Goal: Book appointment/travel/reservation

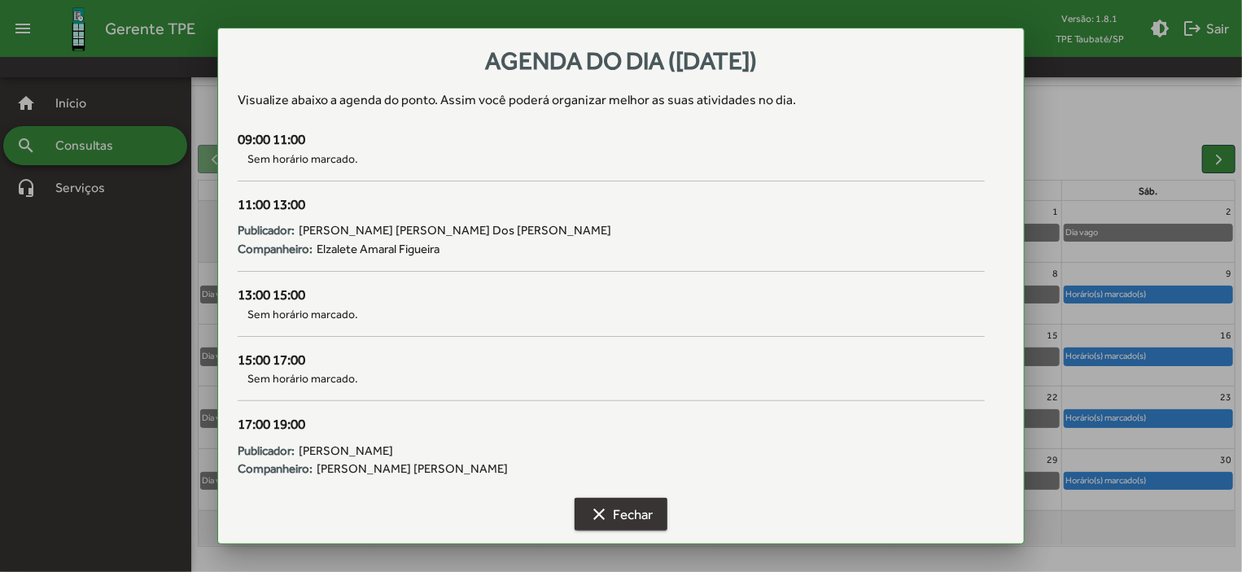
click at [638, 510] on span "clear Fechar" at bounding box center [620, 514] width 63 height 29
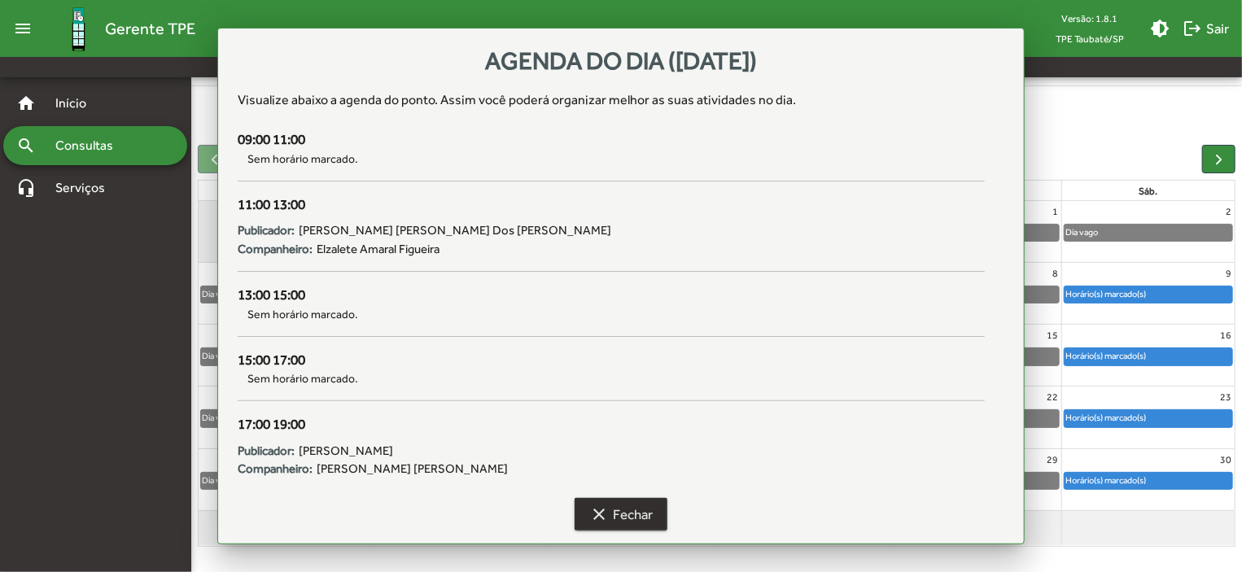
scroll to position [101, 0]
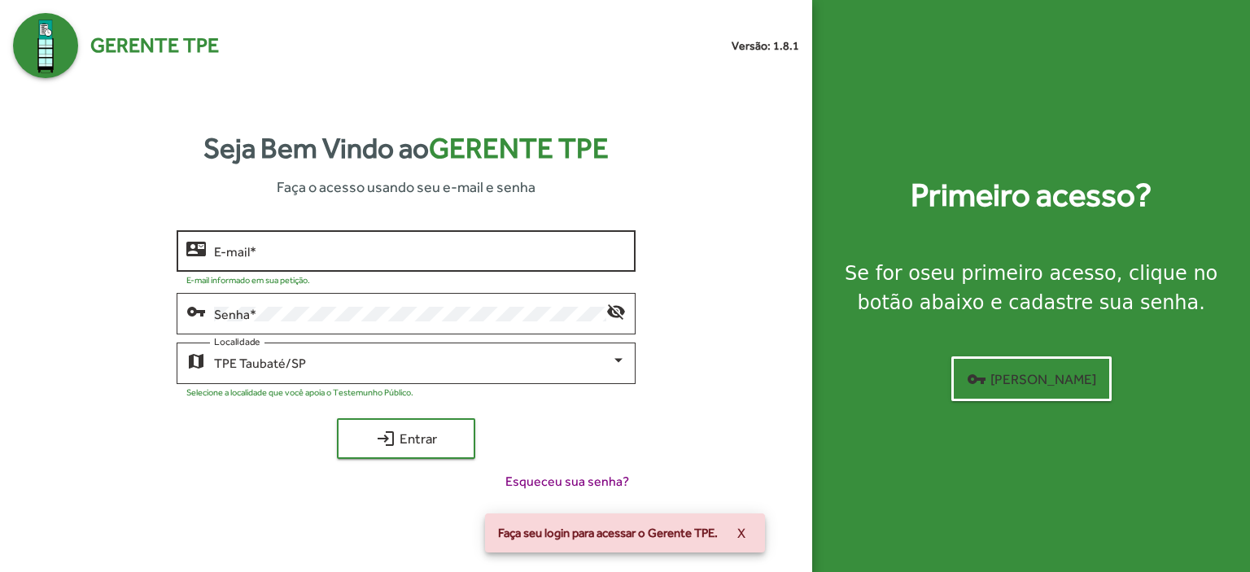
click at [272, 258] on input "E-mail *" at bounding box center [420, 251] width 412 height 15
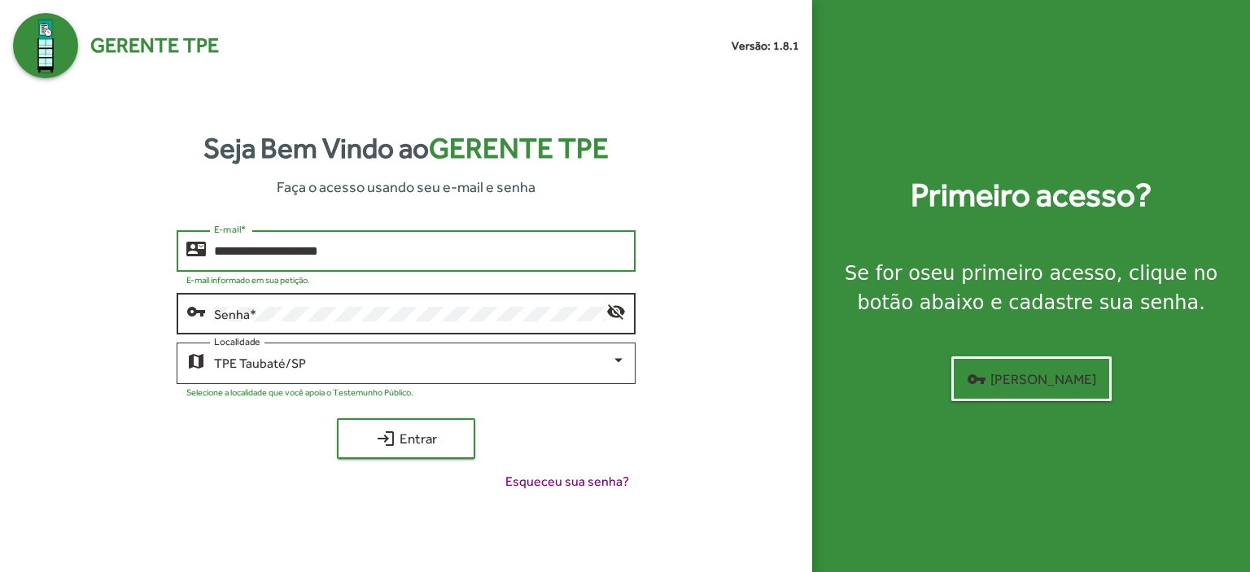
type input "**********"
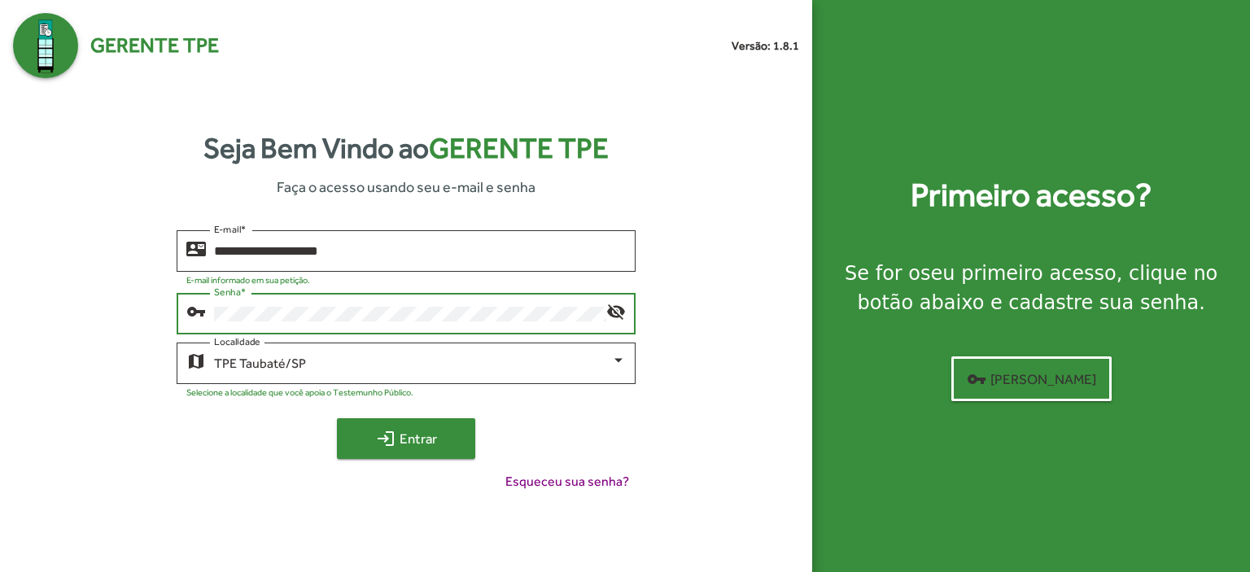
click at [407, 428] on span "login Entrar" at bounding box center [406, 438] width 109 height 29
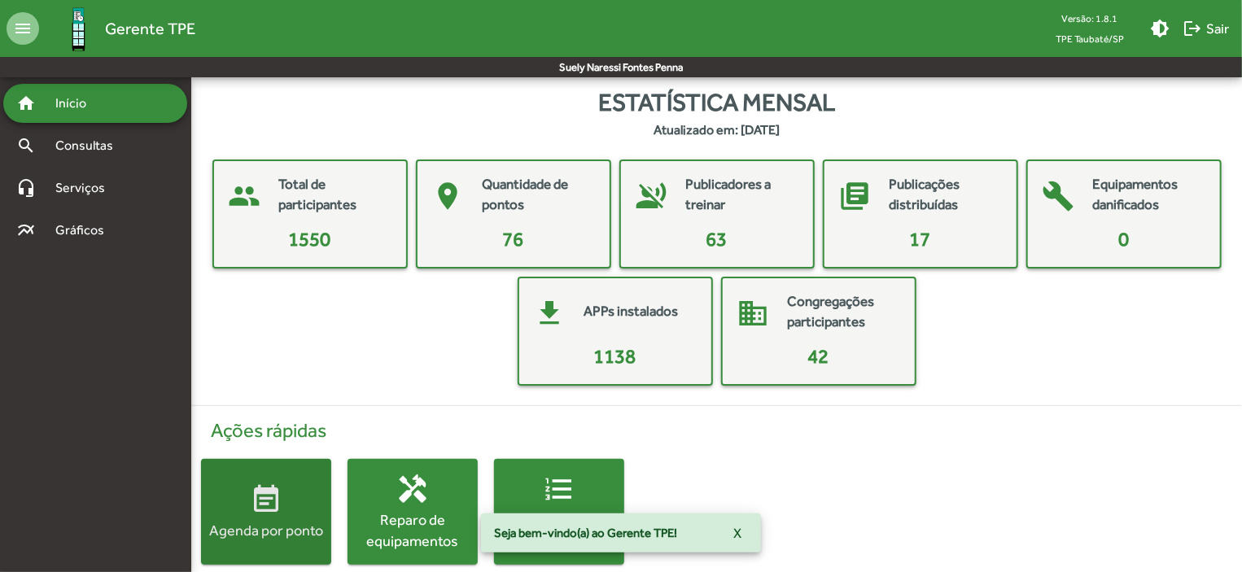
click at [264, 523] on div "Agenda por ponto" at bounding box center [266, 530] width 130 height 20
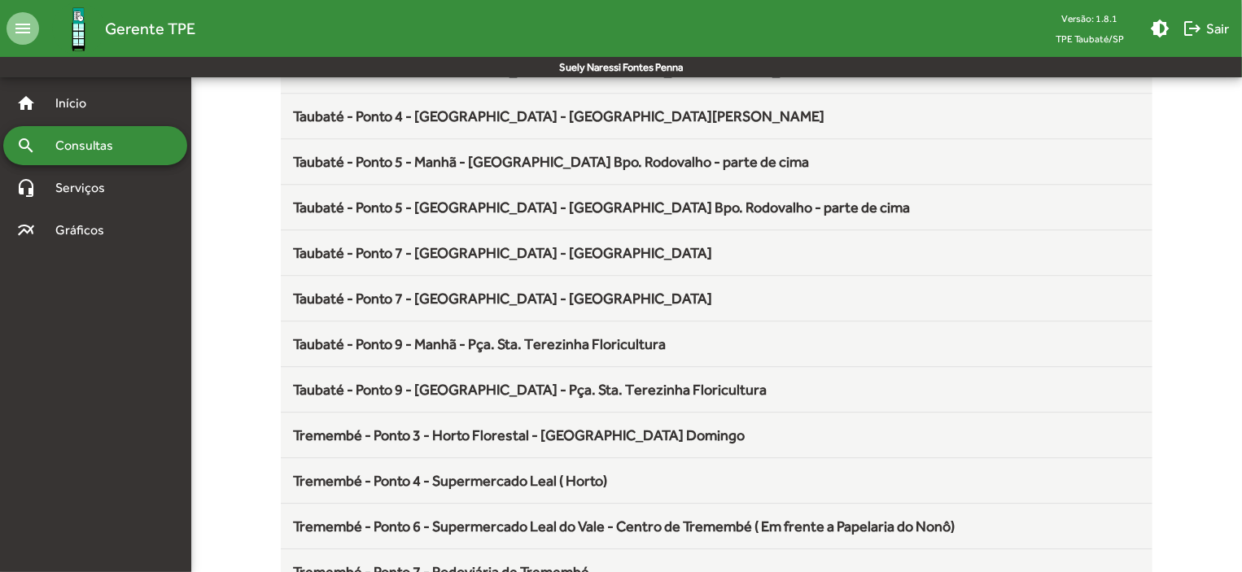
scroll to position [2145, 0]
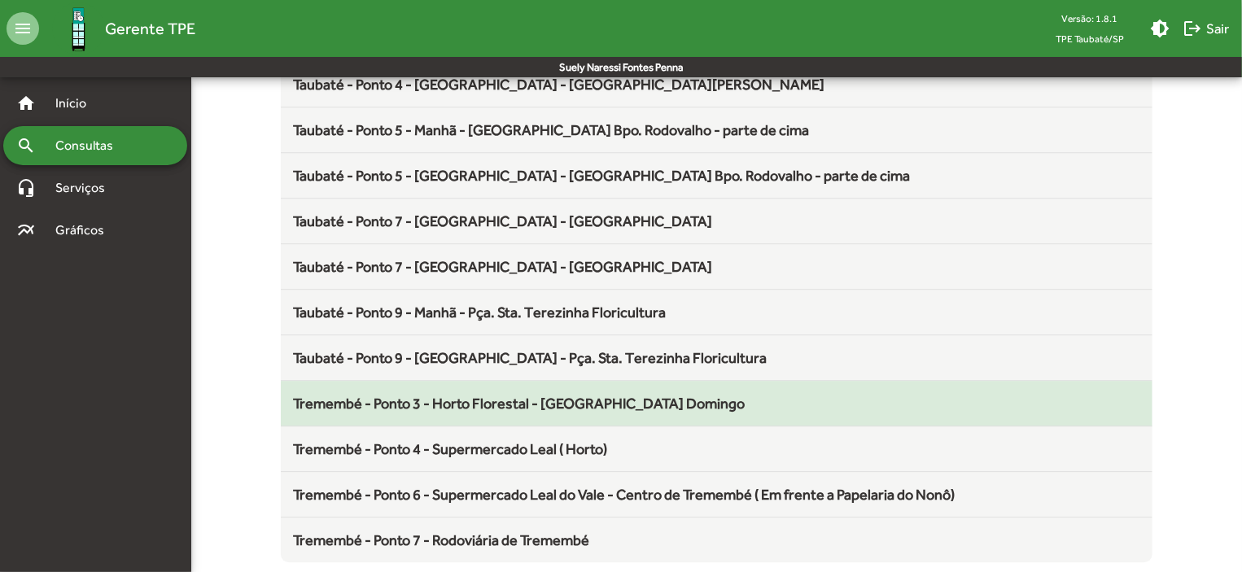
click at [485, 395] on span "Tremembé - Ponto 3 - Horto Florestal - [GEOGRAPHIC_DATA] Domingo" at bounding box center [520, 403] width 452 height 17
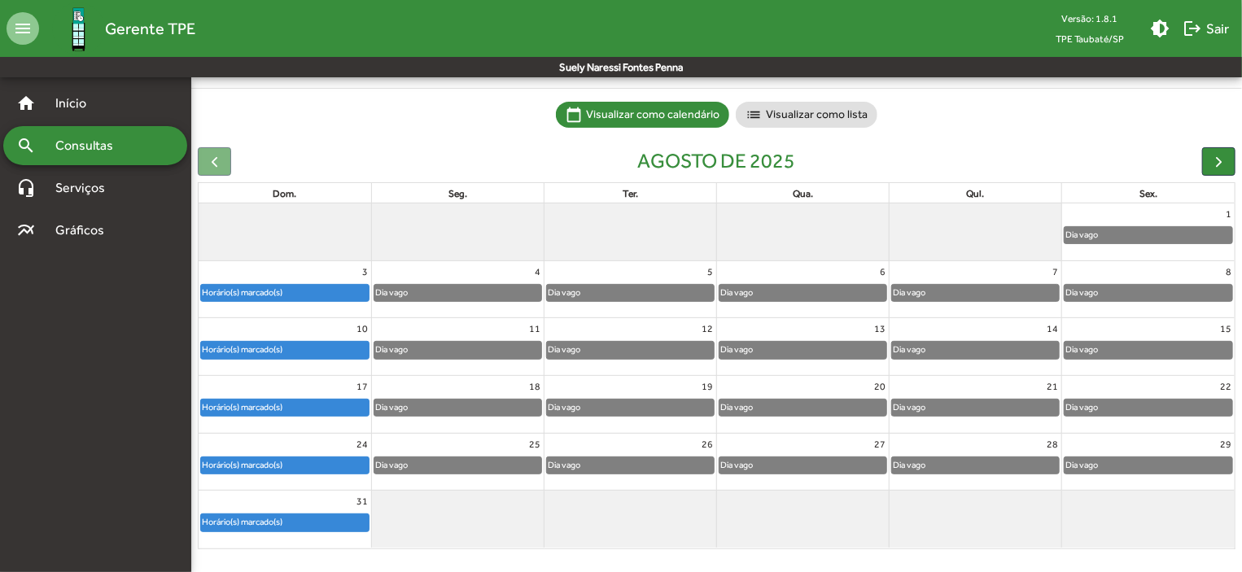
scroll to position [101, 0]
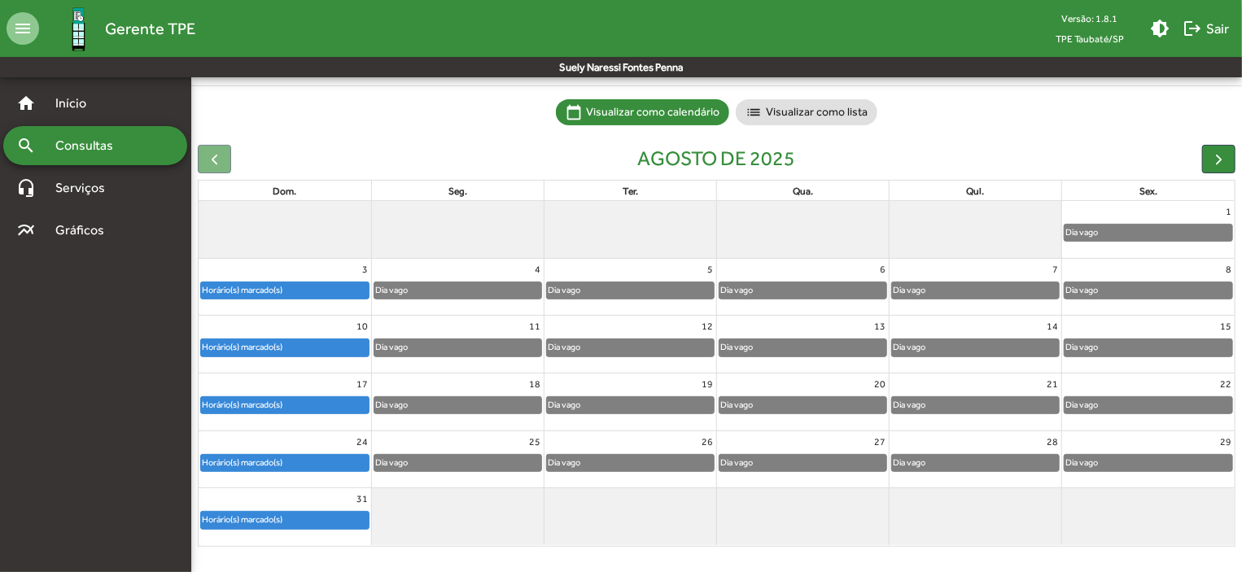
click at [264, 458] on div "Horário(s) marcado(s)" at bounding box center [242, 462] width 82 height 15
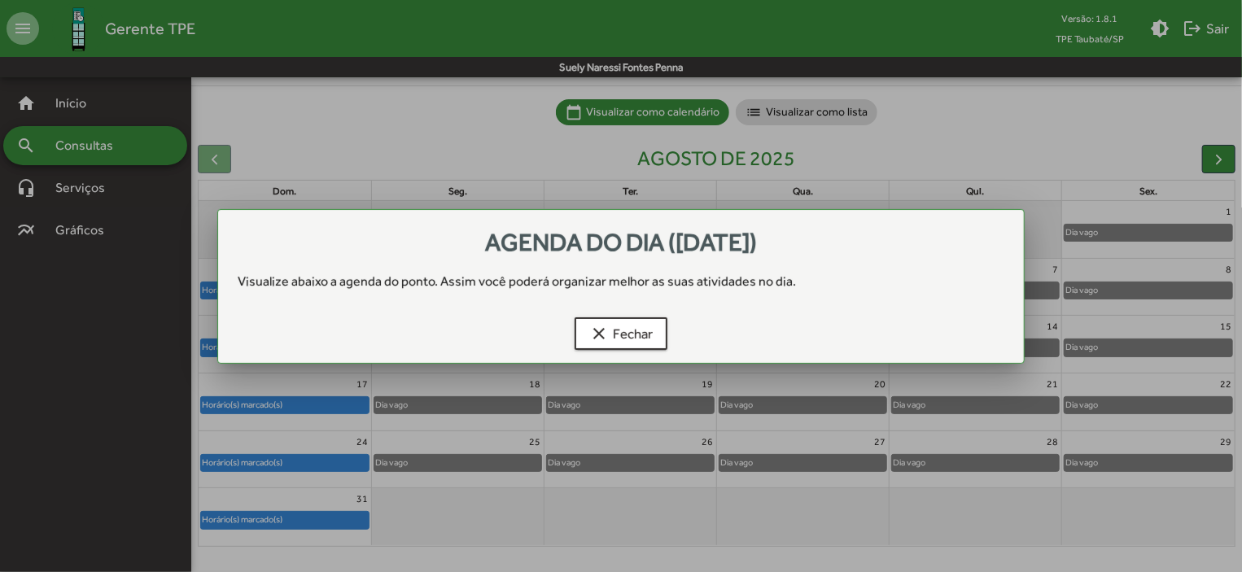
scroll to position [0, 0]
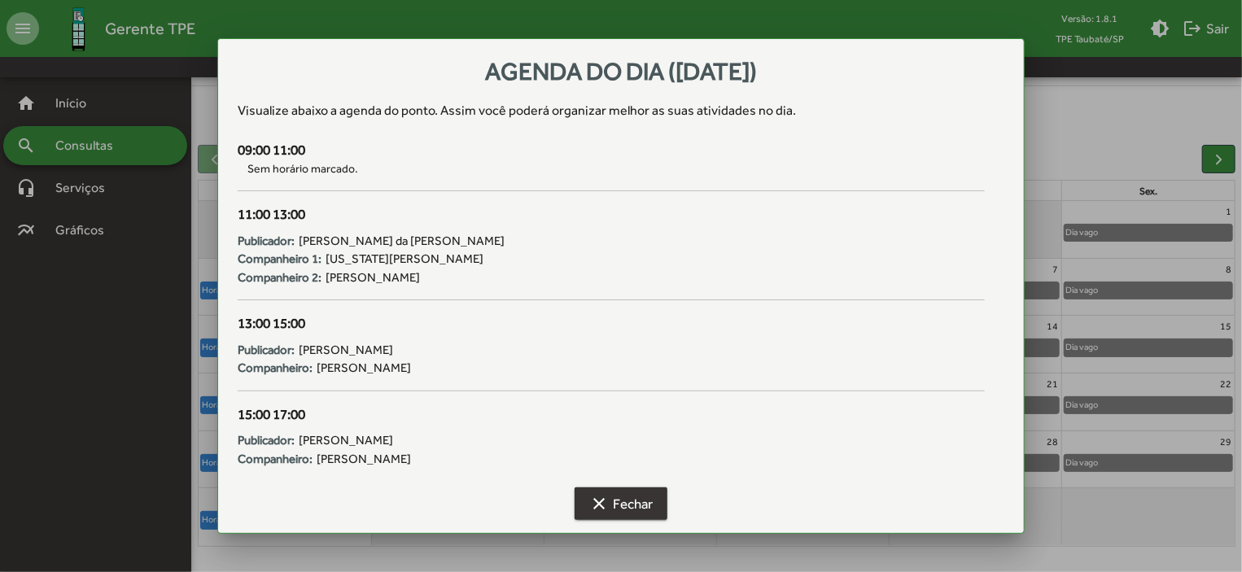
click at [648, 504] on span "clear Fechar" at bounding box center [620, 503] width 63 height 29
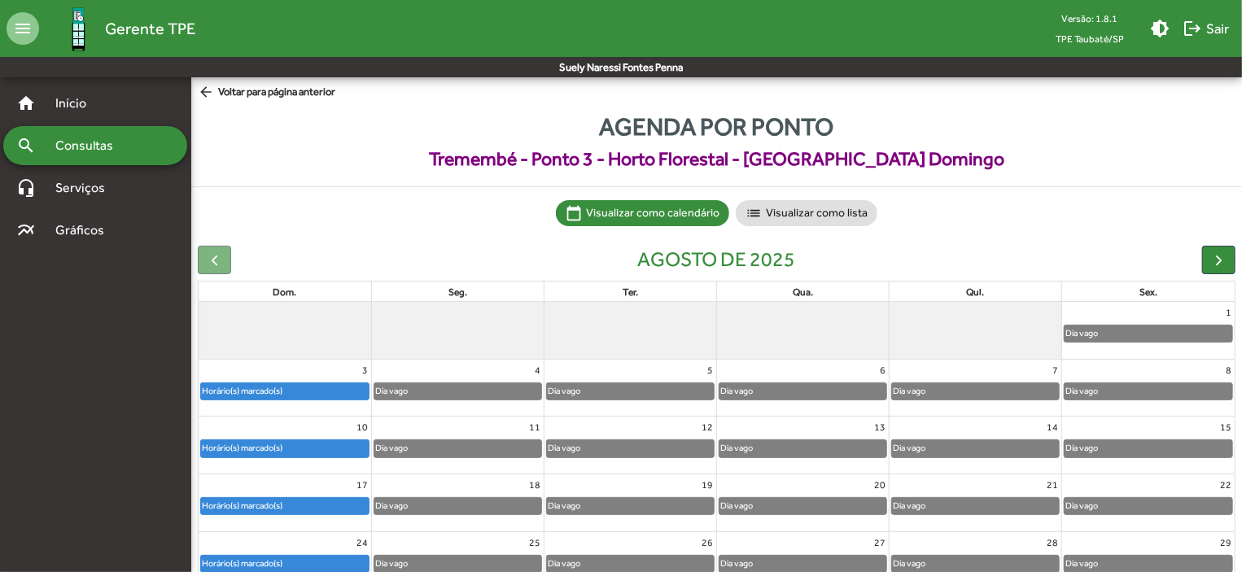
scroll to position [101, 0]
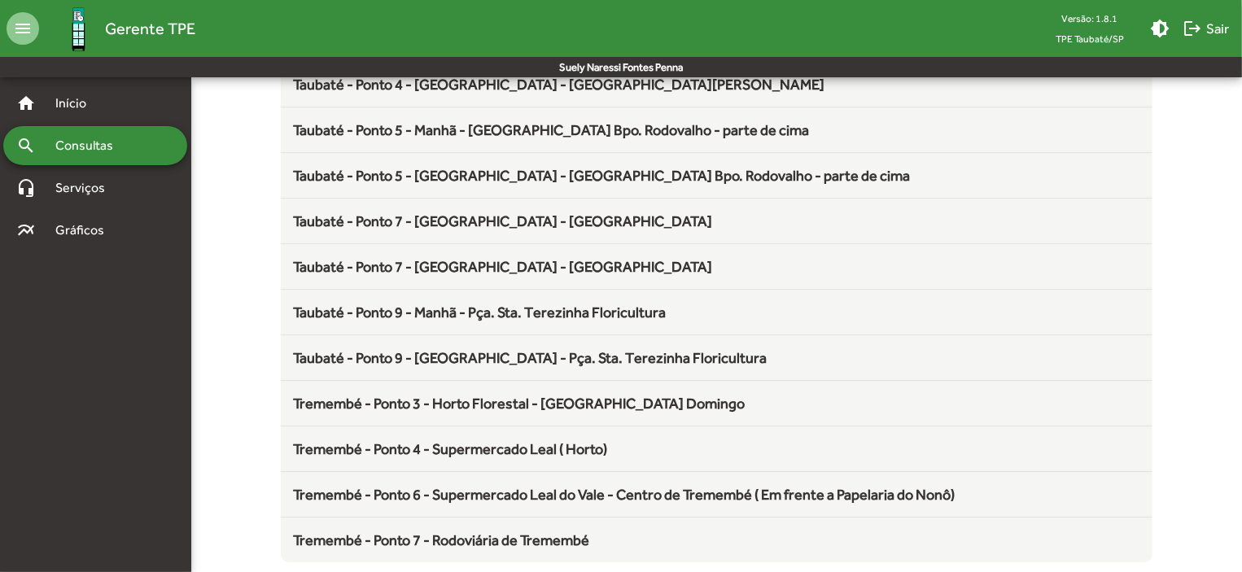
scroll to position [2145, 0]
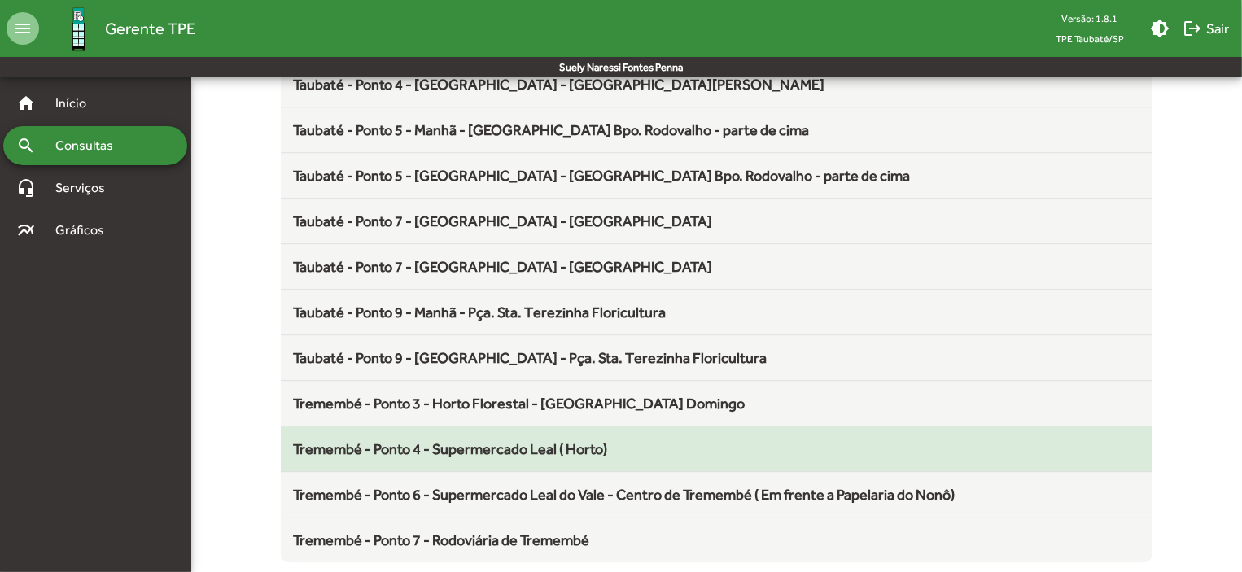
click at [597, 443] on span "Tremembé - Ponto 4 - Supermercado Leal ( Horto)" at bounding box center [451, 448] width 314 height 17
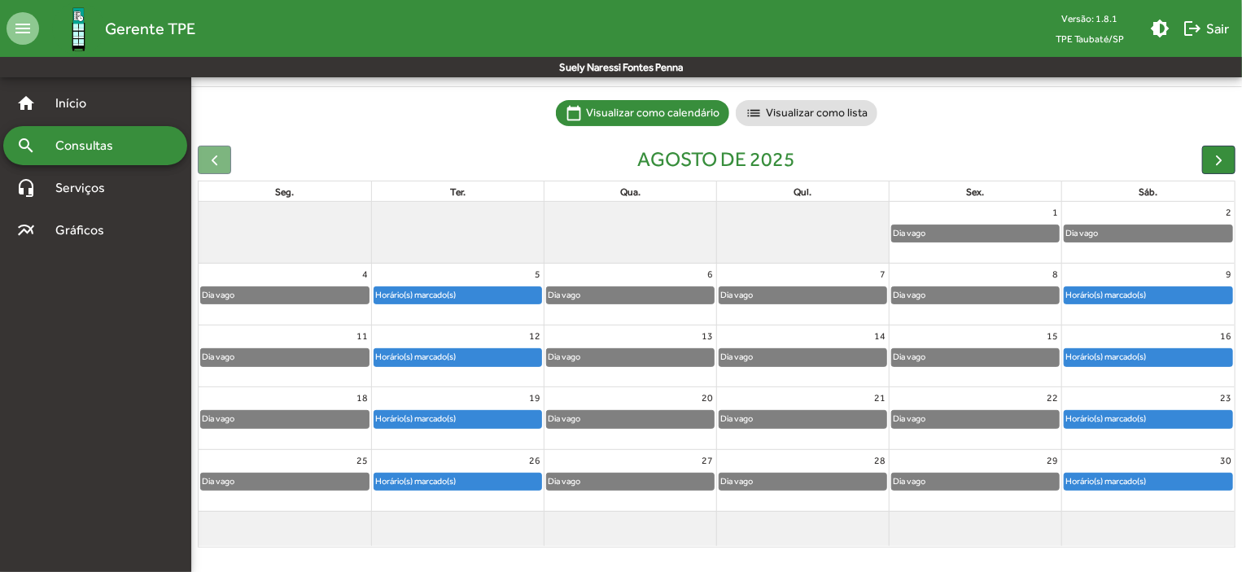
scroll to position [101, 0]
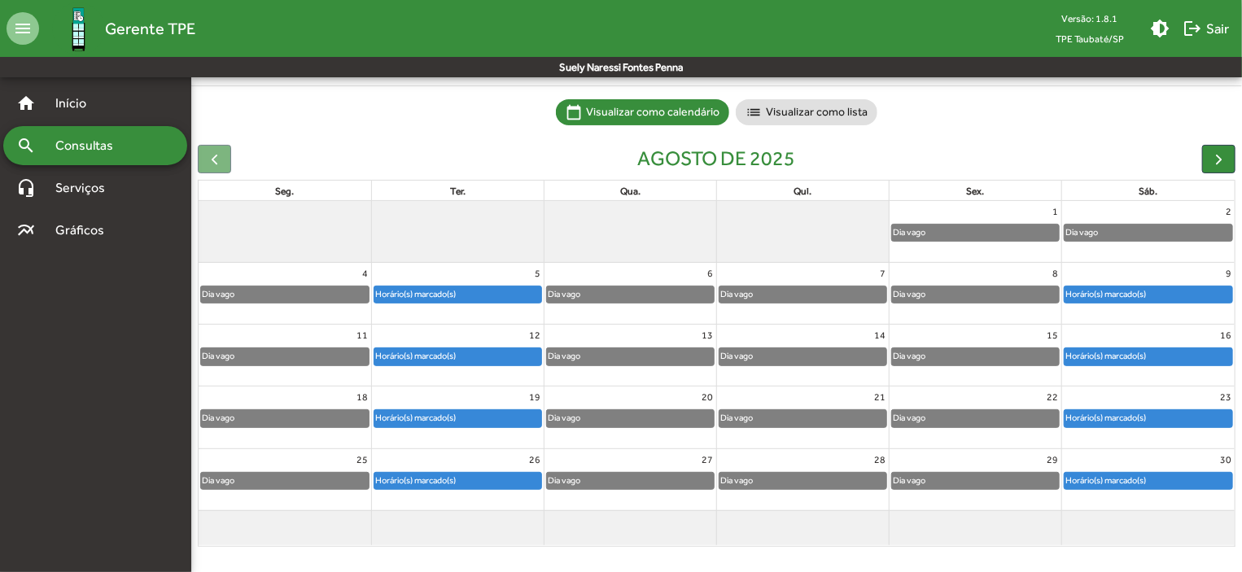
click at [1133, 417] on div "Horário(s) marcado(s)" at bounding box center [1105, 417] width 82 height 15
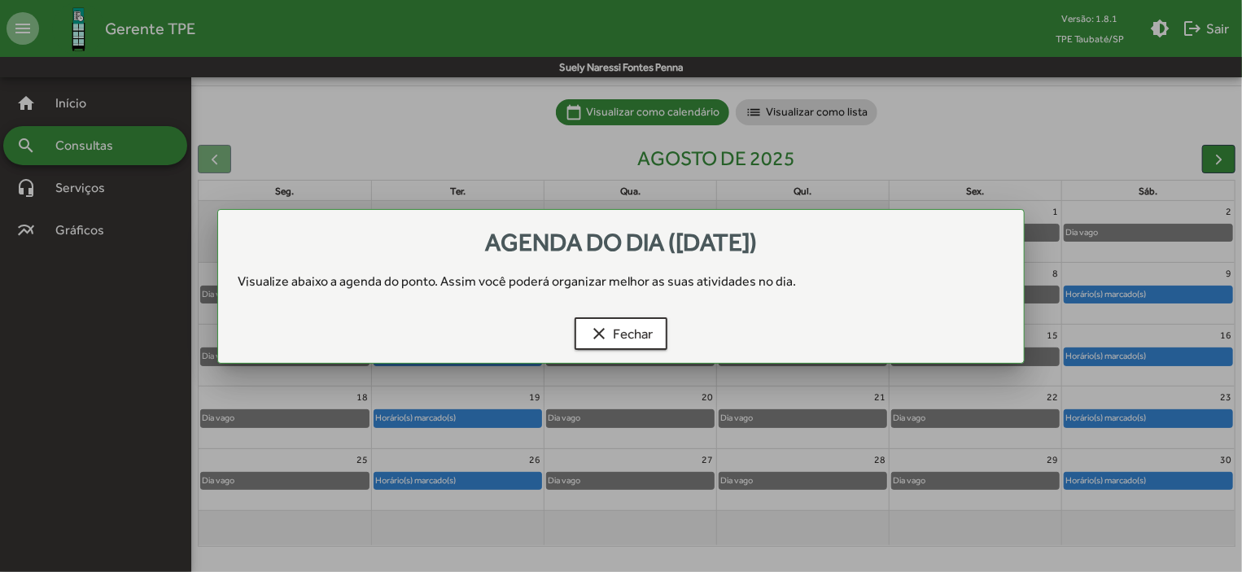
scroll to position [0, 0]
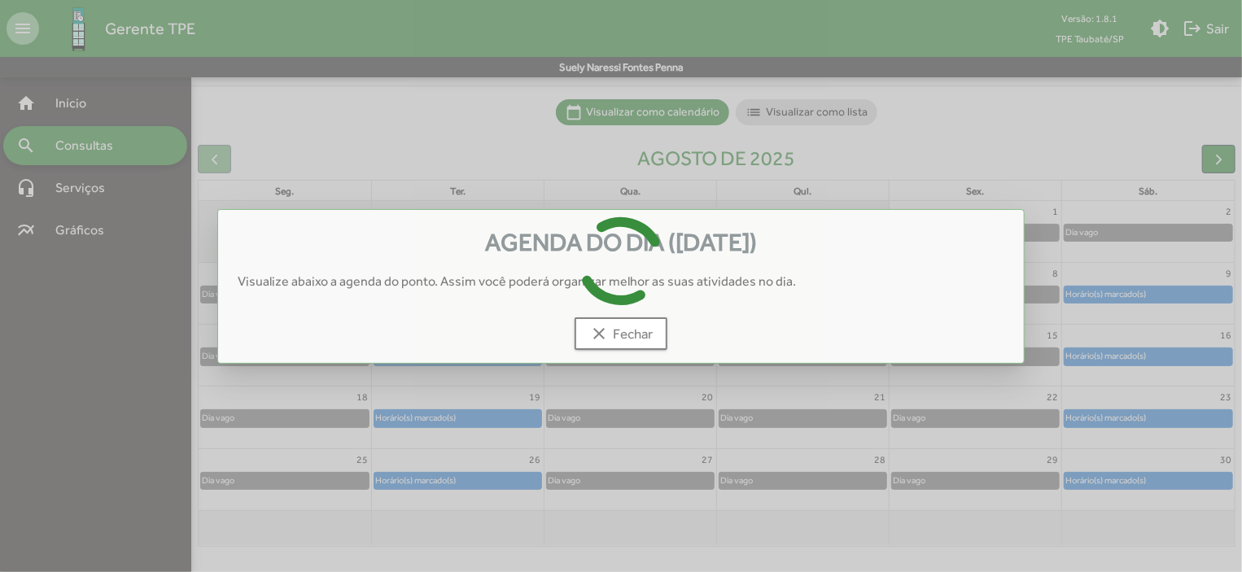
click at [1133, 417] on div at bounding box center [621, 286] width 1242 height 572
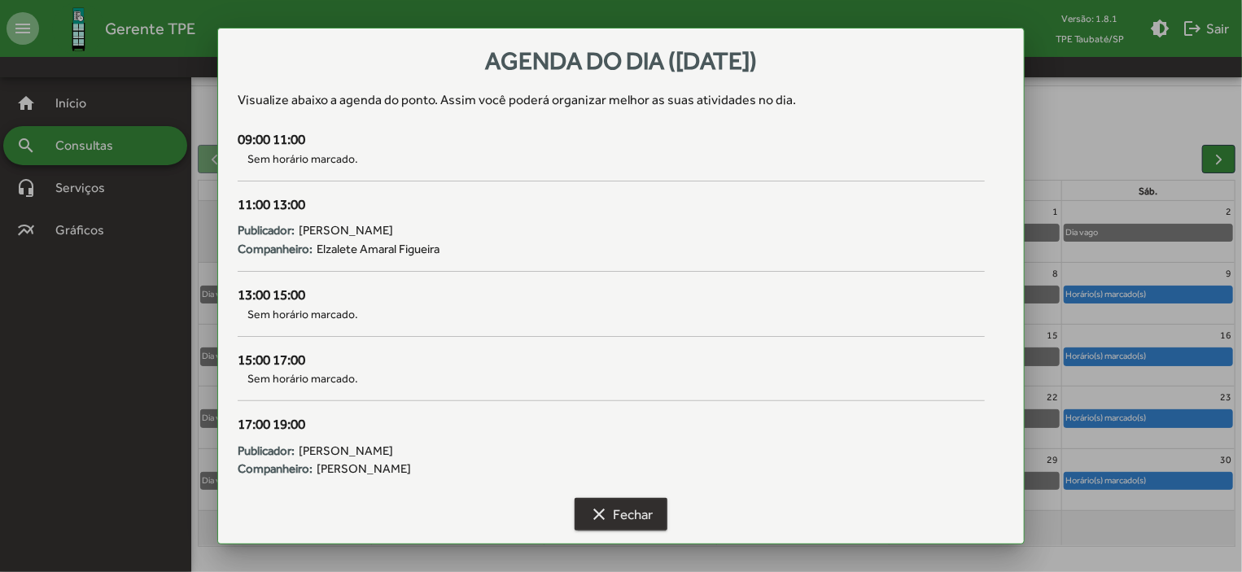
click at [596, 513] on mat-icon "clear" at bounding box center [599, 514] width 20 height 20
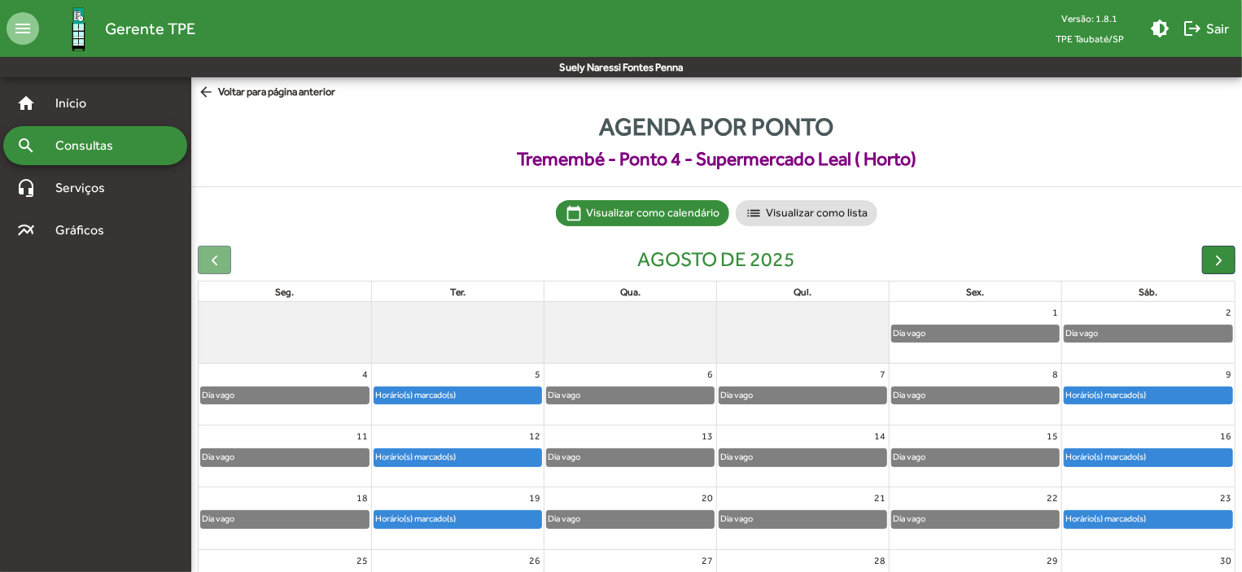
scroll to position [101, 0]
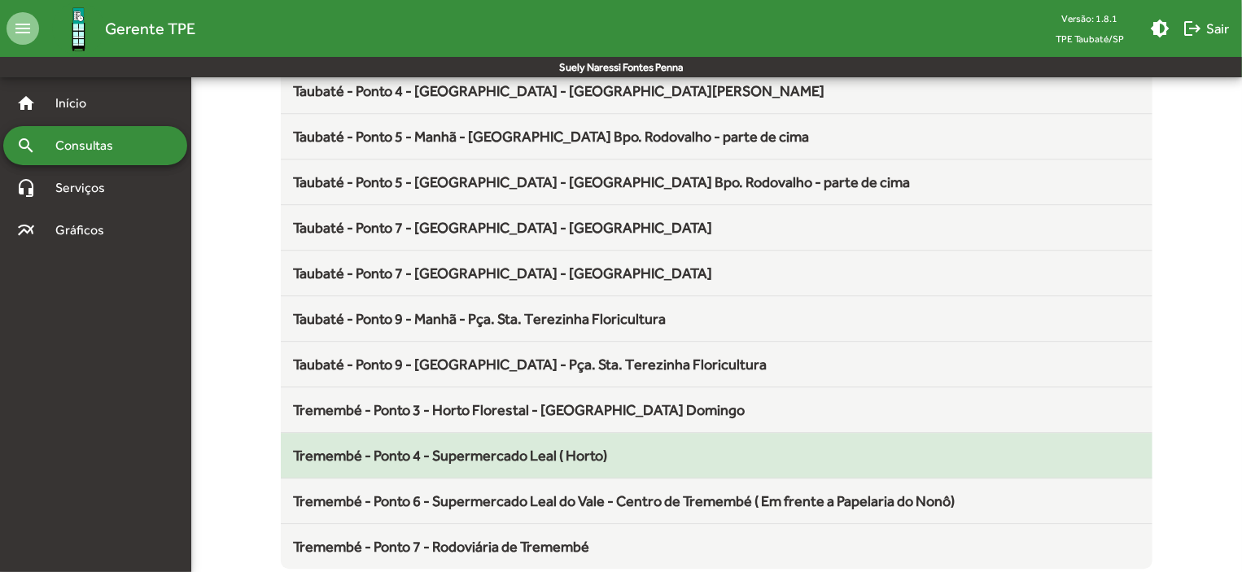
scroll to position [2145, 0]
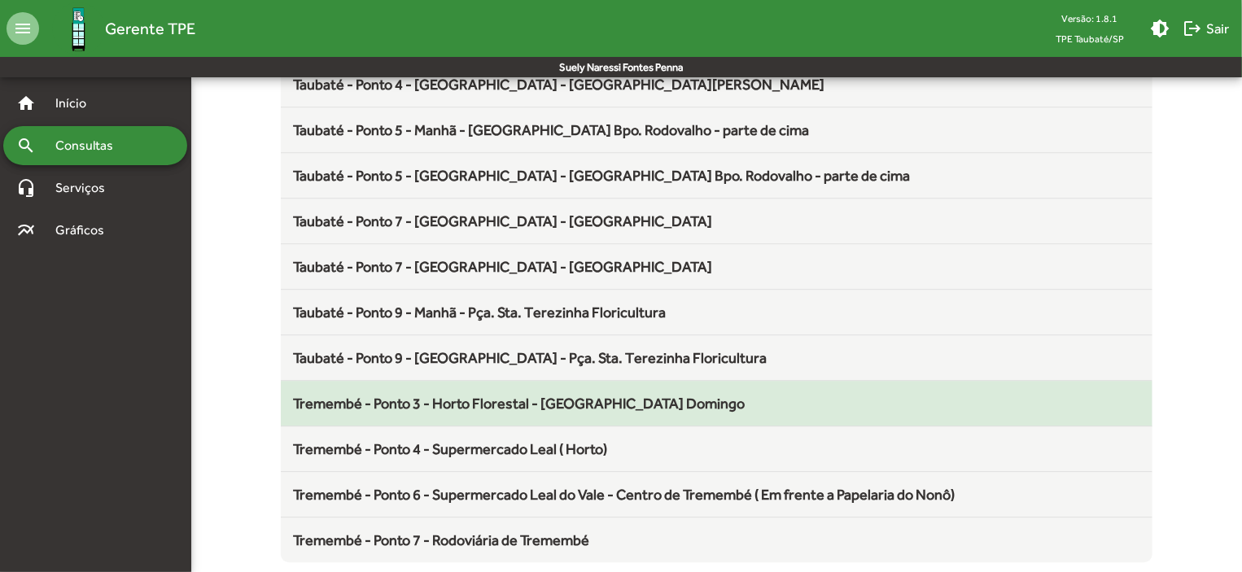
click at [539, 395] on span "Tremembé - Ponto 3 - Horto Florestal - [GEOGRAPHIC_DATA] Domingo" at bounding box center [520, 403] width 452 height 17
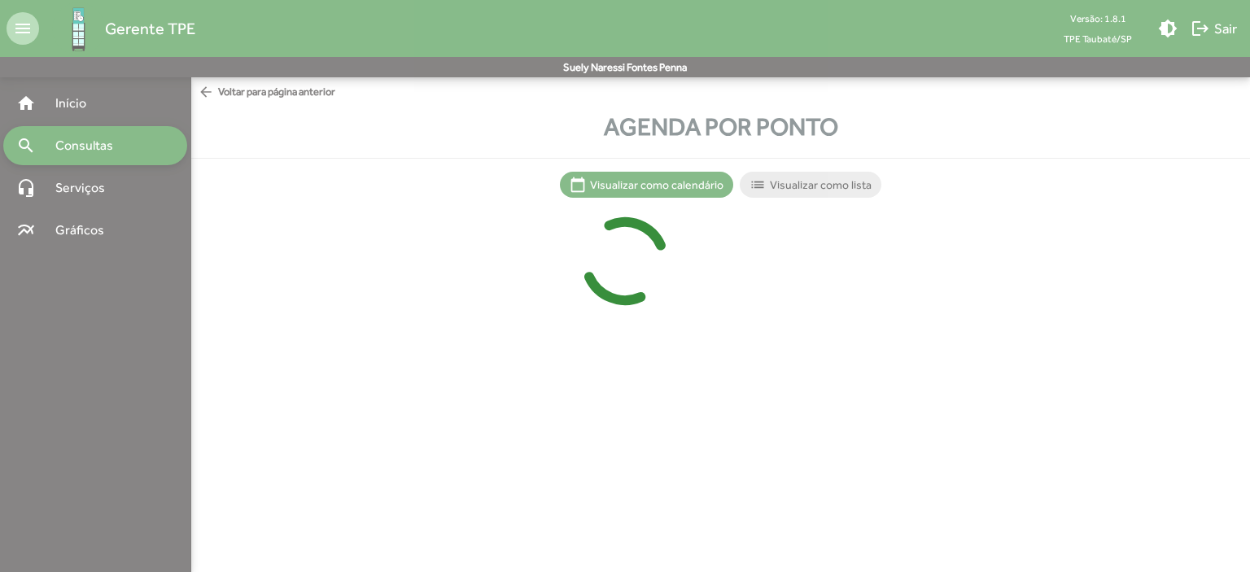
click at [539, 390] on div at bounding box center [625, 286] width 1250 height 572
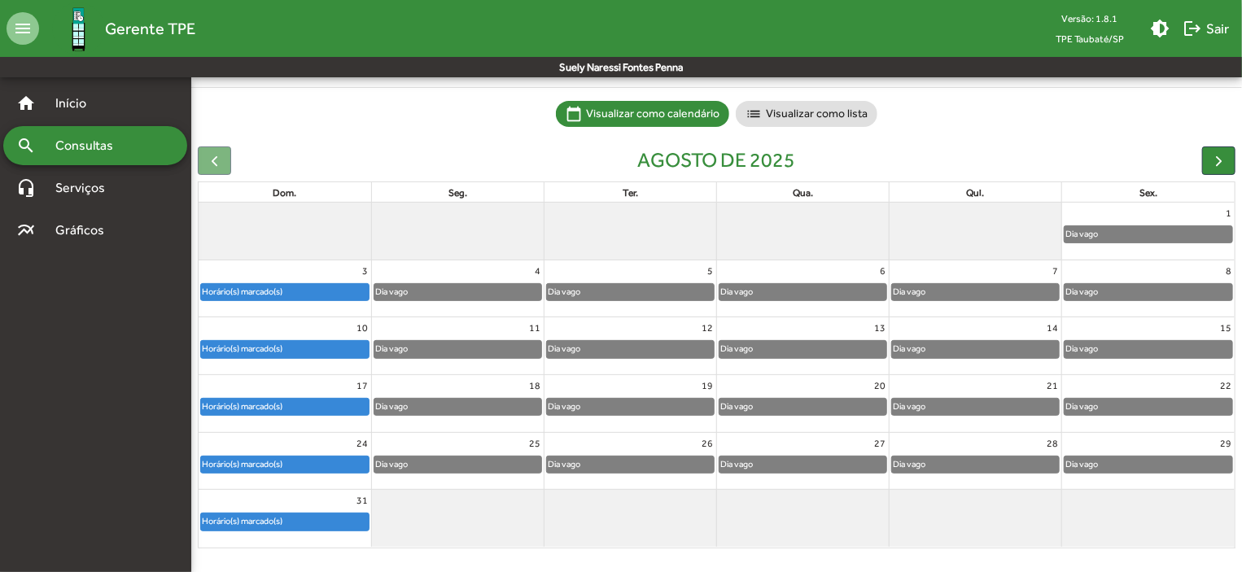
scroll to position [101, 0]
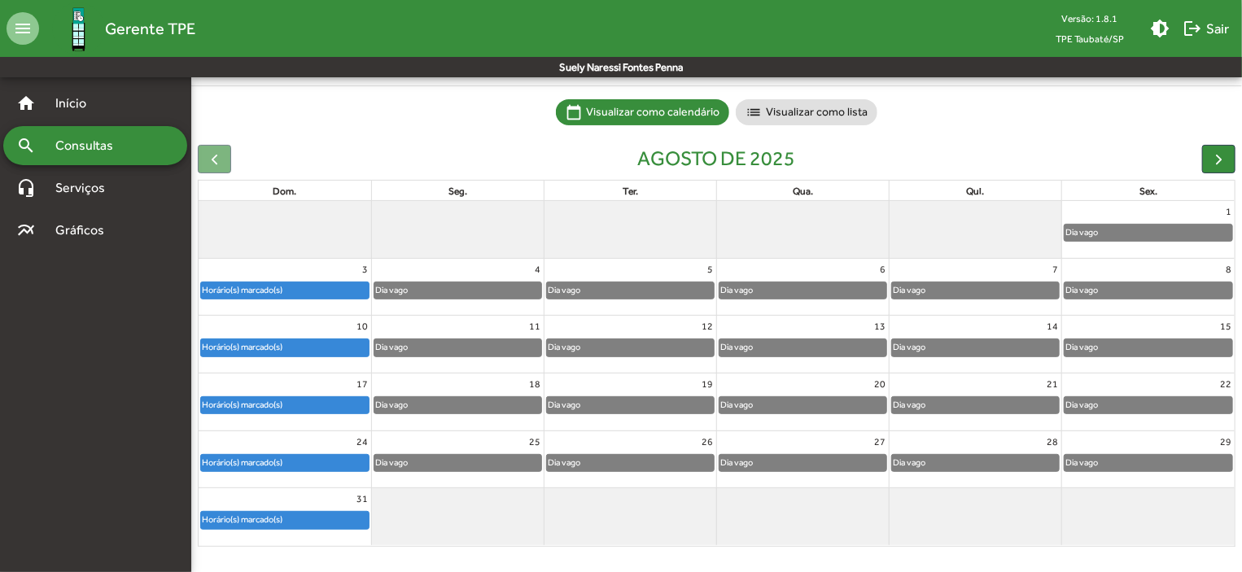
click at [246, 406] on div "Horário(s) marcado(s)" at bounding box center [242, 404] width 82 height 15
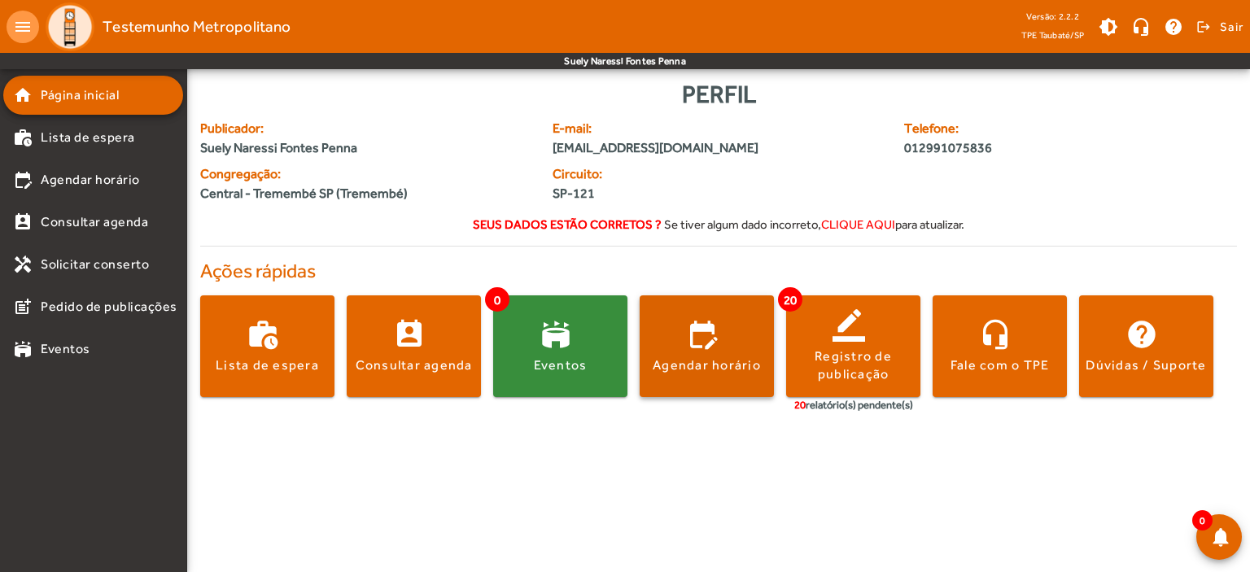
click at [670, 339] on span at bounding box center [707, 346] width 134 height 39
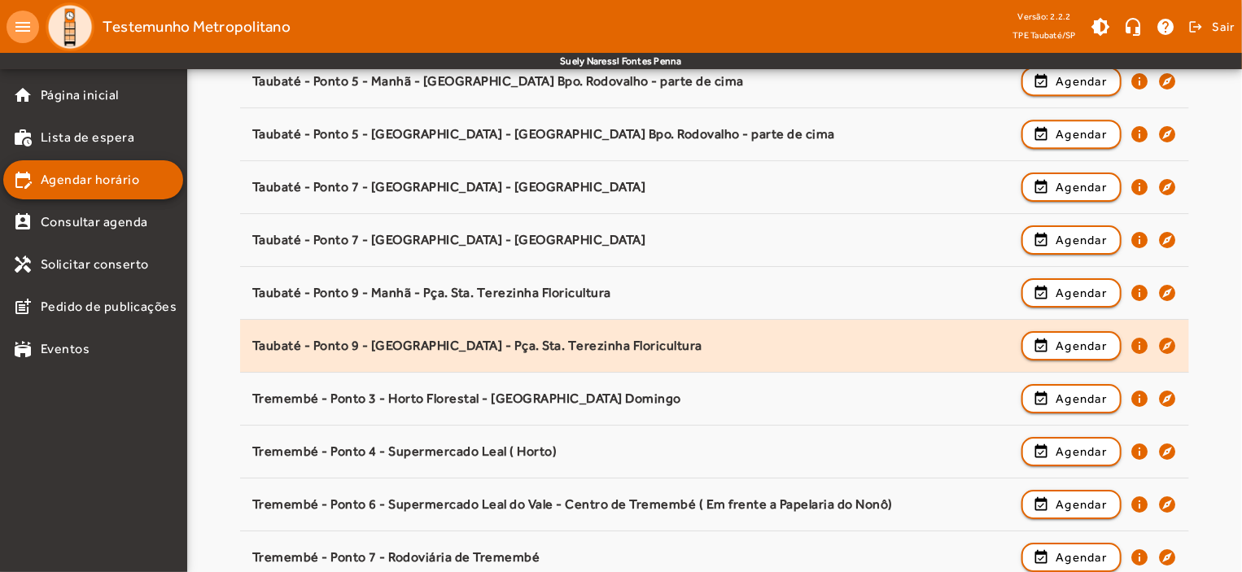
scroll to position [2548, 0]
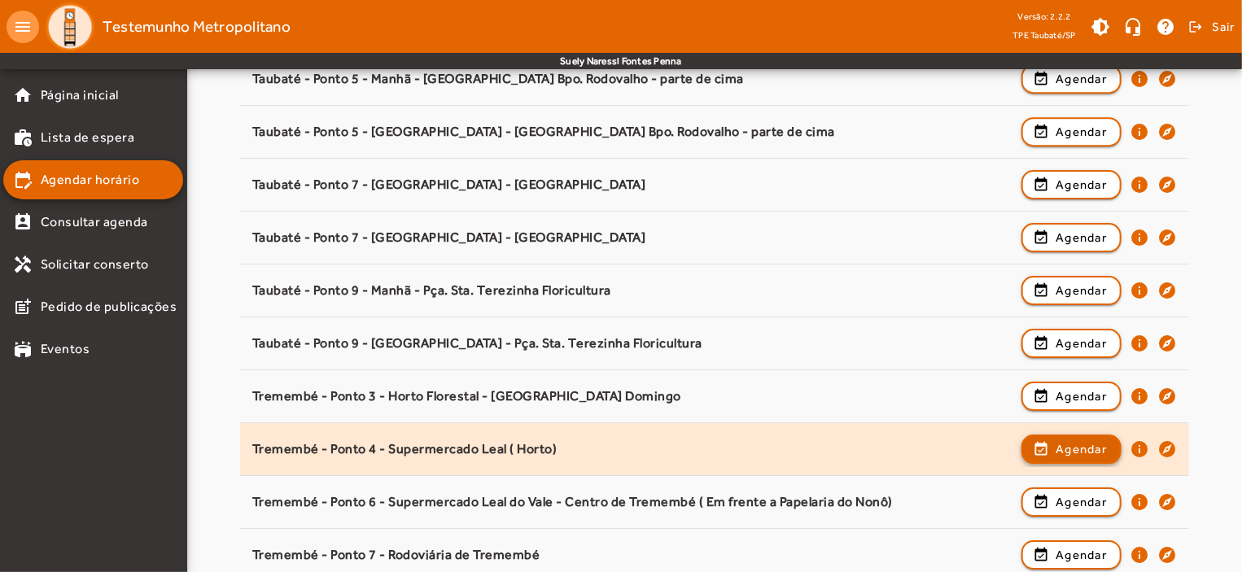
click at [1085, 443] on span "Agendar" at bounding box center [1080, 449] width 51 height 20
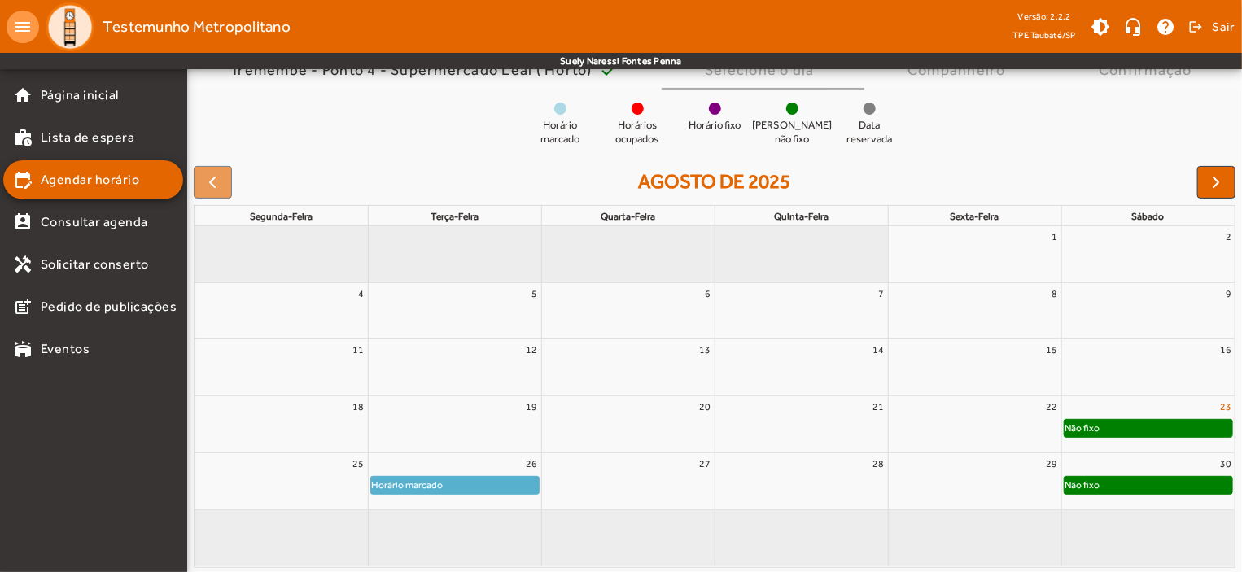
scroll to position [148, 0]
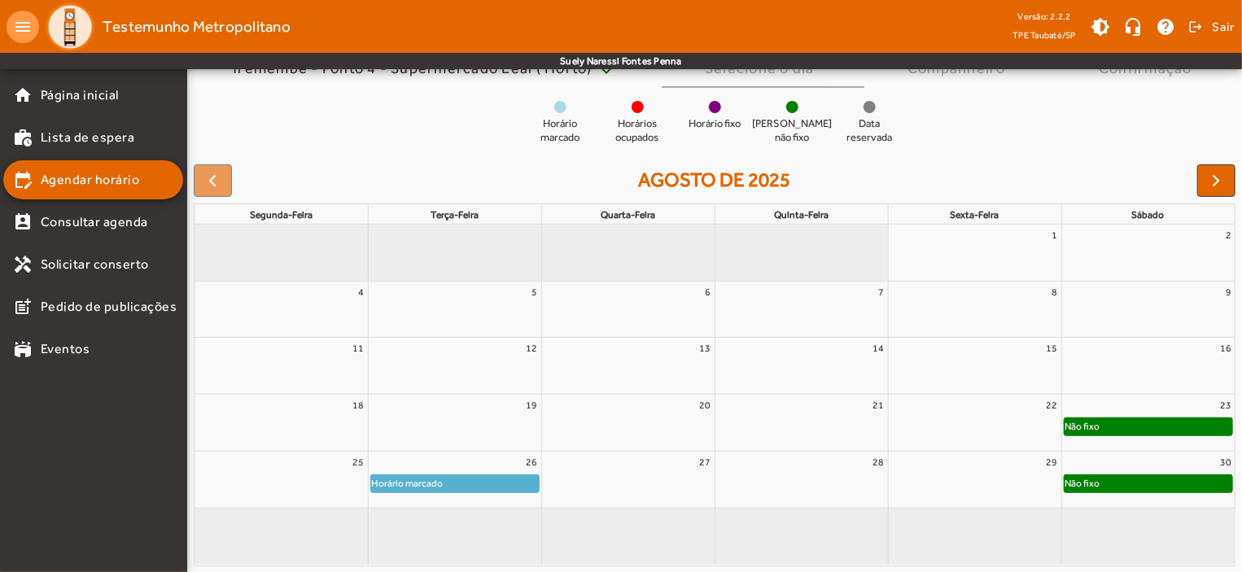
click at [1145, 430] on div "Não fixo" at bounding box center [1148, 426] width 168 height 16
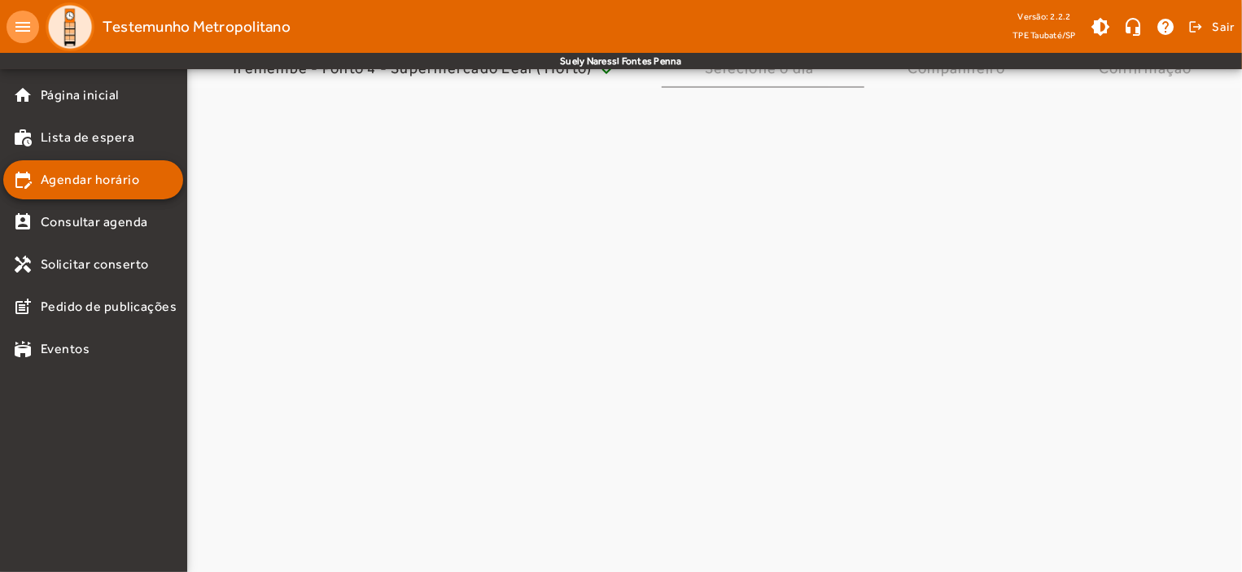
scroll to position [0, 0]
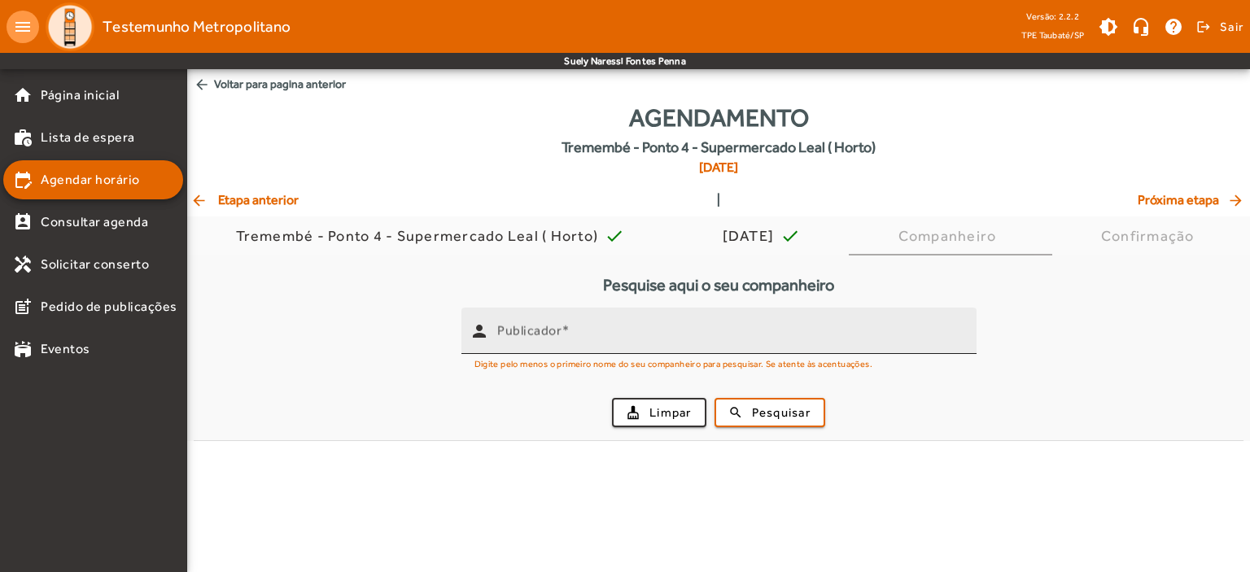
click at [546, 333] on mat-label "Publicador" at bounding box center [529, 330] width 64 height 15
click at [546, 333] on input "Publicador" at bounding box center [730, 338] width 466 height 20
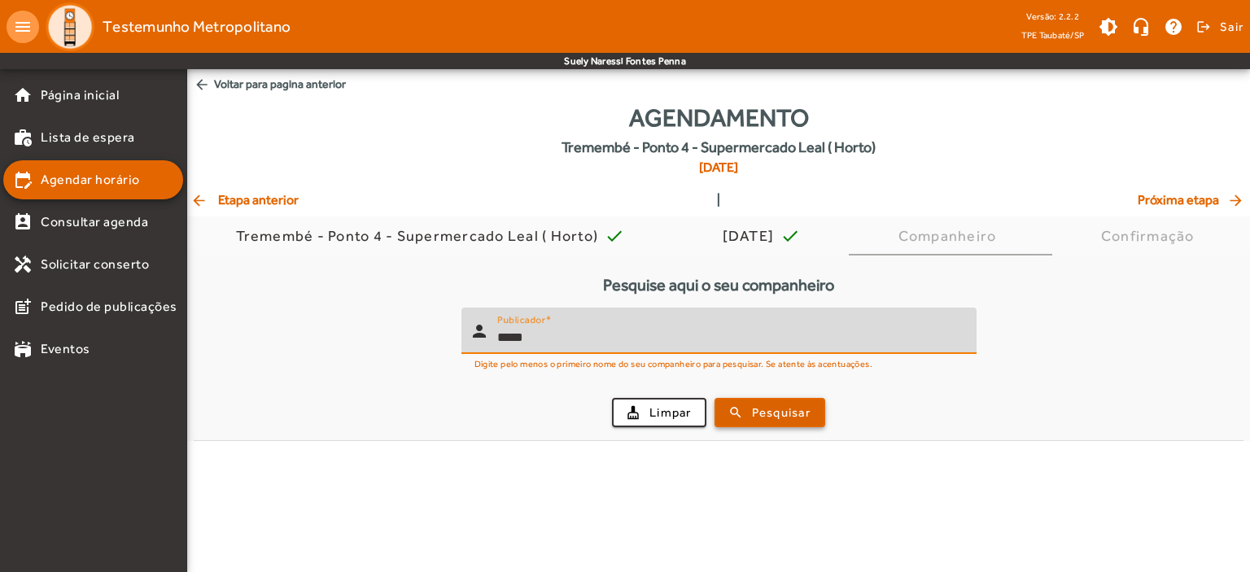
type input "*****"
click at [742, 407] on span "submit" at bounding box center [769, 412] width 107 height 39
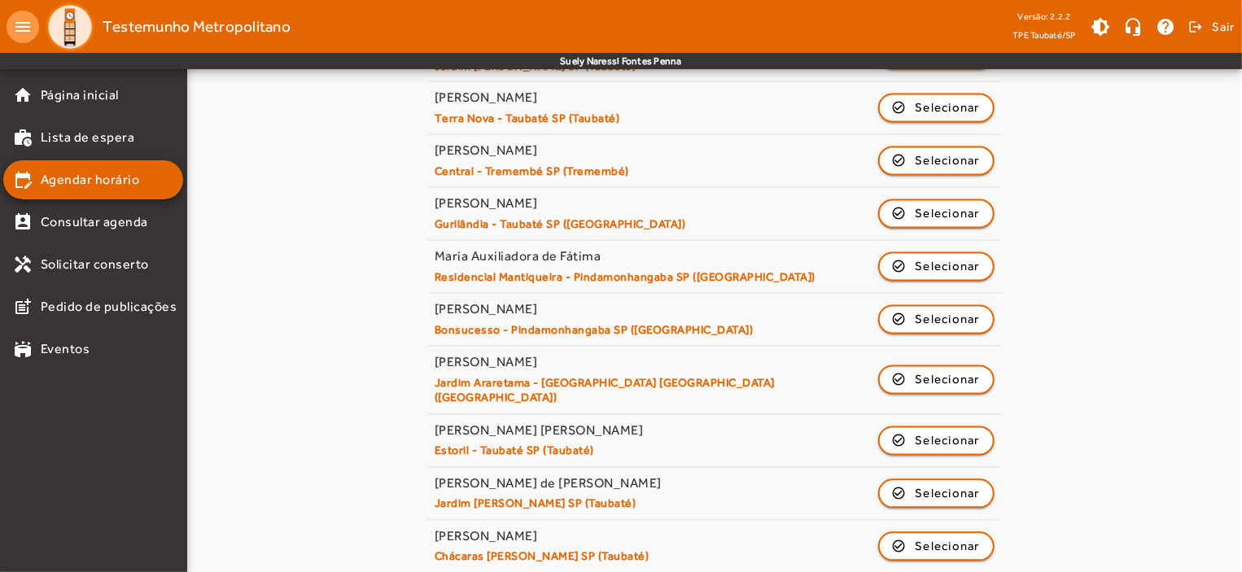
scroll to position [1465, 0]
click at [1228, 25] on span "Sair" at bounding box center [1224, 27] width 24 height 26
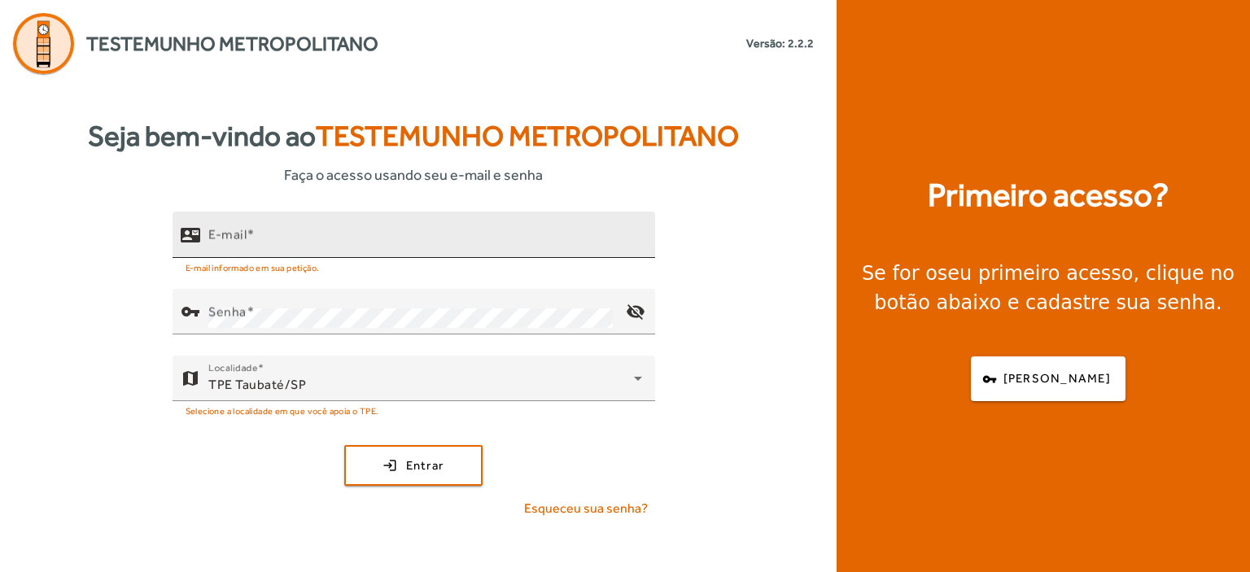
click at [225, 228] on mat-label "E-mail" at bounding box center [227, 234] width 38 height 15
click at [225, 232] on input "E-mail" at bounding box center [425, 242] width 434 height 20
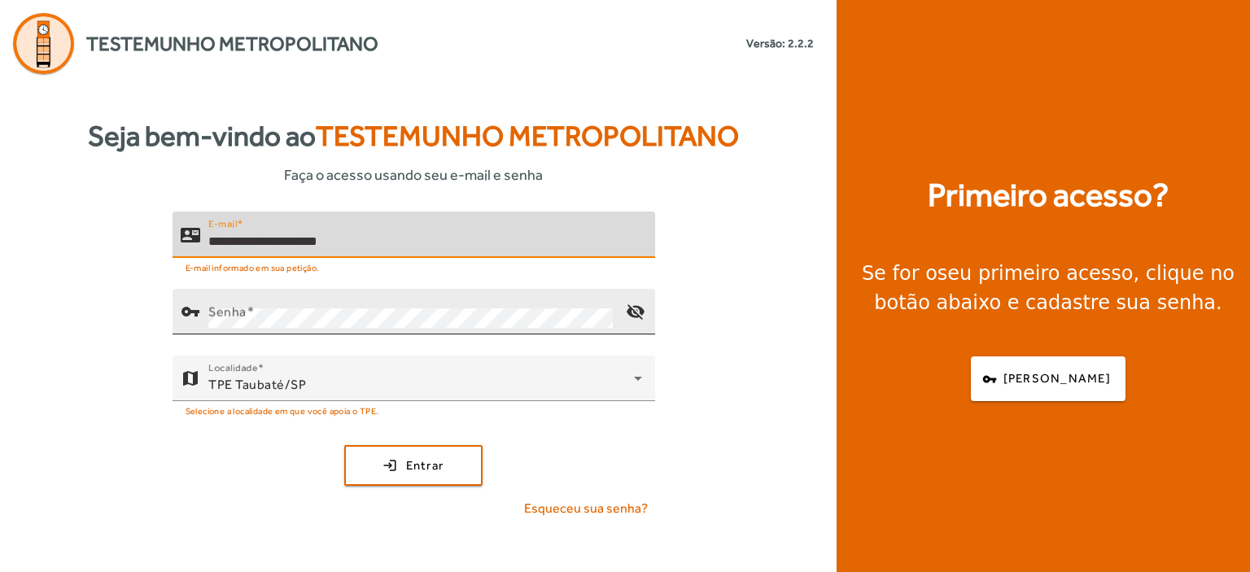
type input "**********"
click at [243, 306] on mat-label "Senha" at bounding box center [227, 311] width 38 height 15
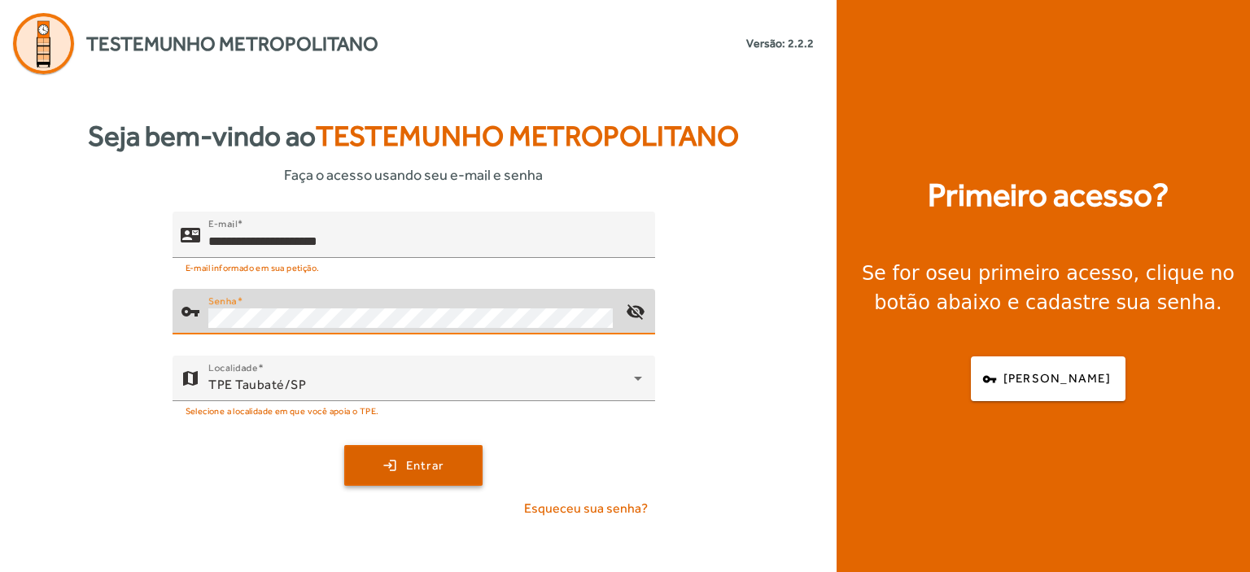
click at [455, 454] on span "submit" at bounding box center [413, 465] width 135 height 39
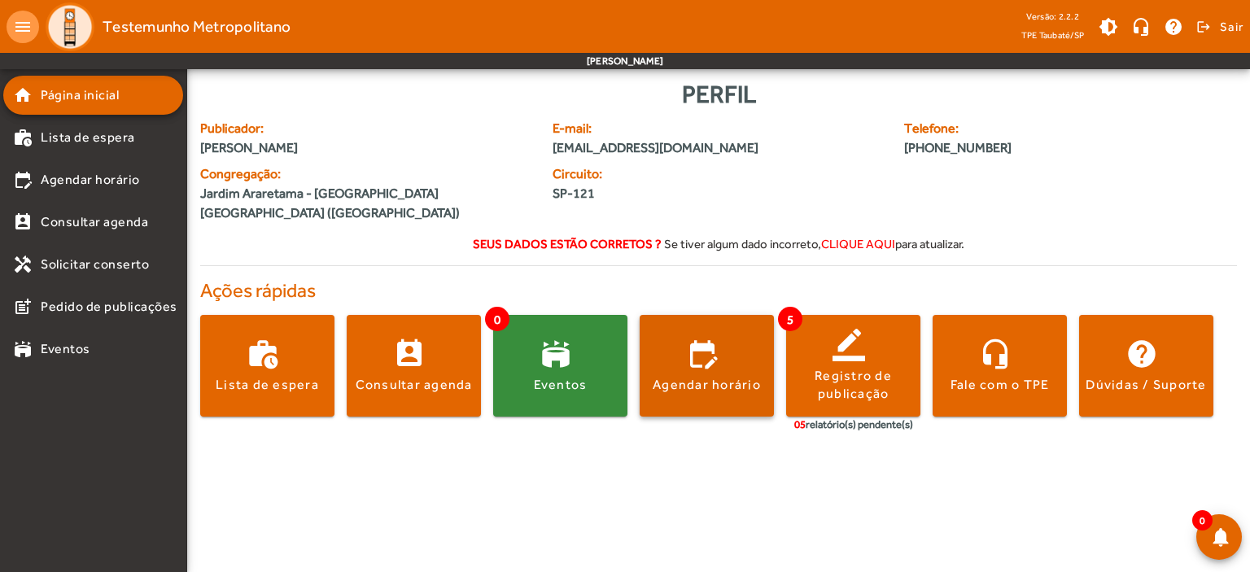
click at [691, 393] on div "Agendar horário" at bounding box center [707, 385] width 108 height 18
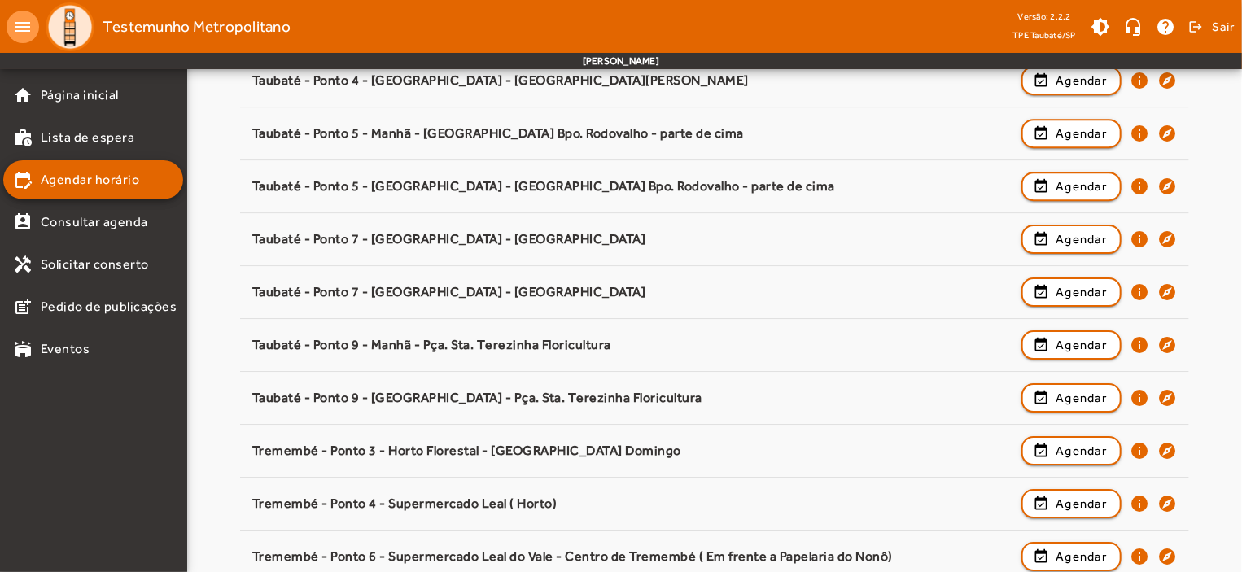
scroll to position [2548, 0]
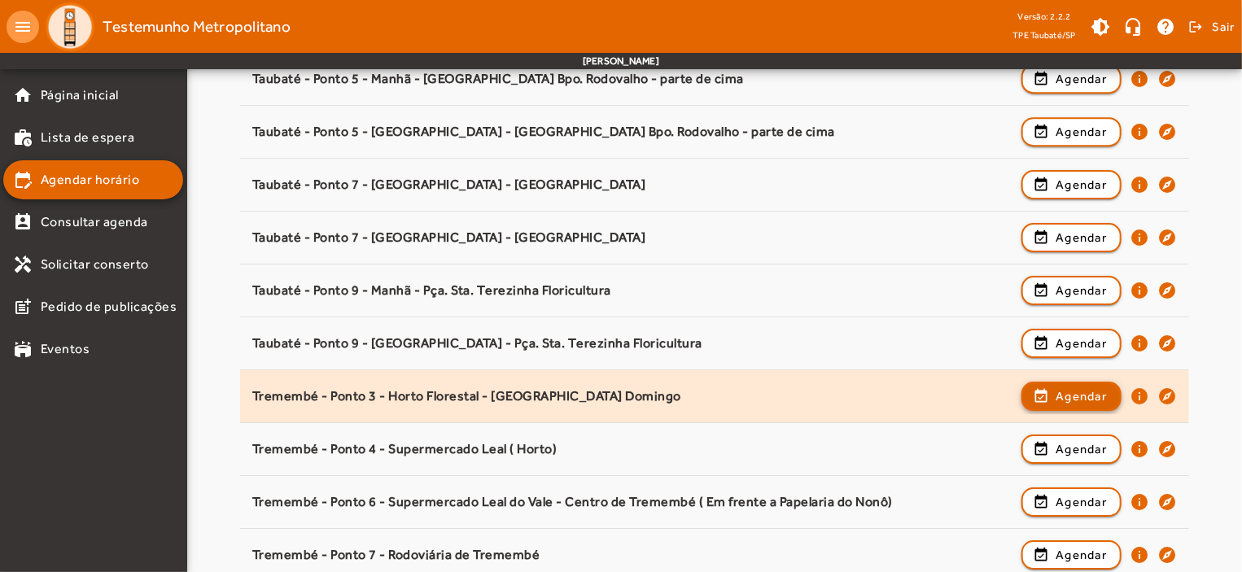
click at [1092, 386] on span "Agendar" at bounding box center [1080, 396] width 51 height 20
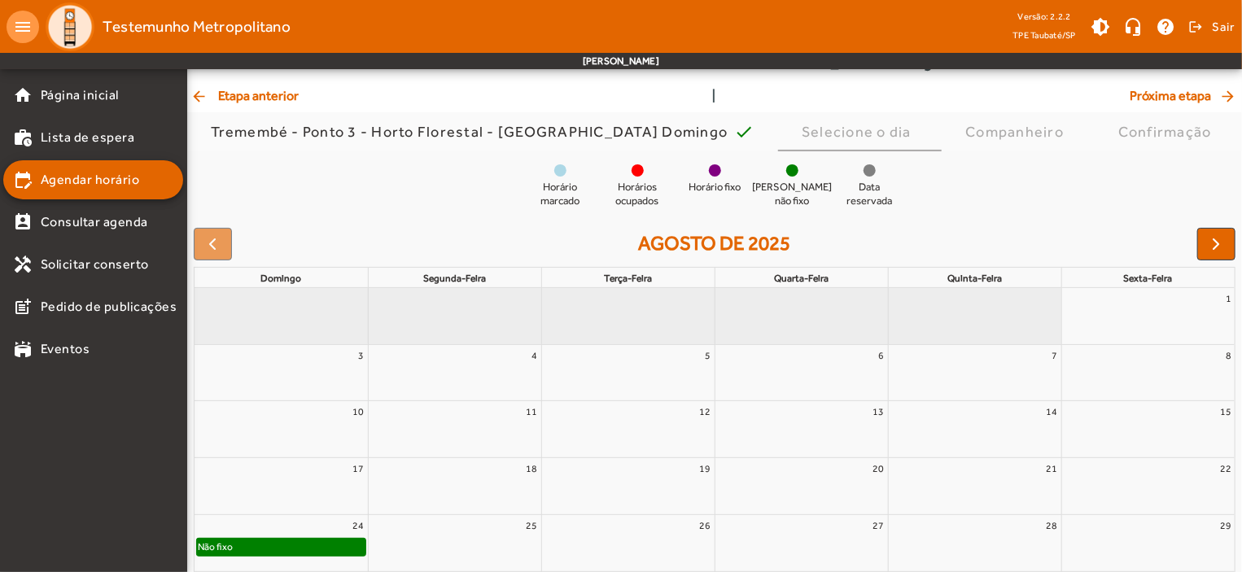
scroll to position [148, 0]
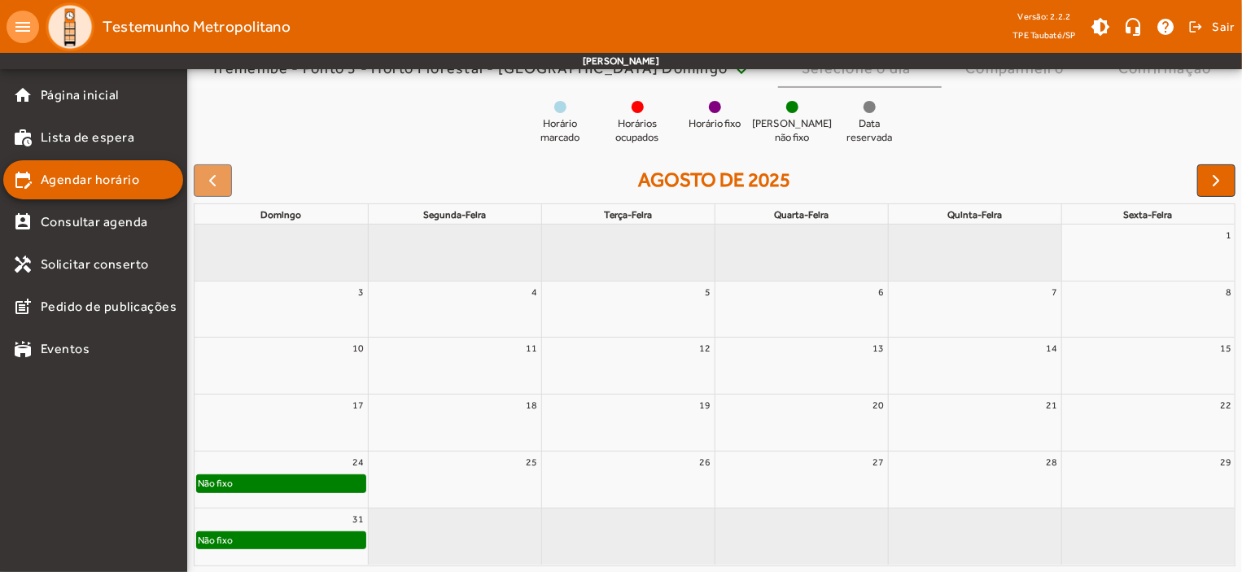
click at [273, 484] on div "Não fixo" at bounding box center [281, 483] width 168 height 16
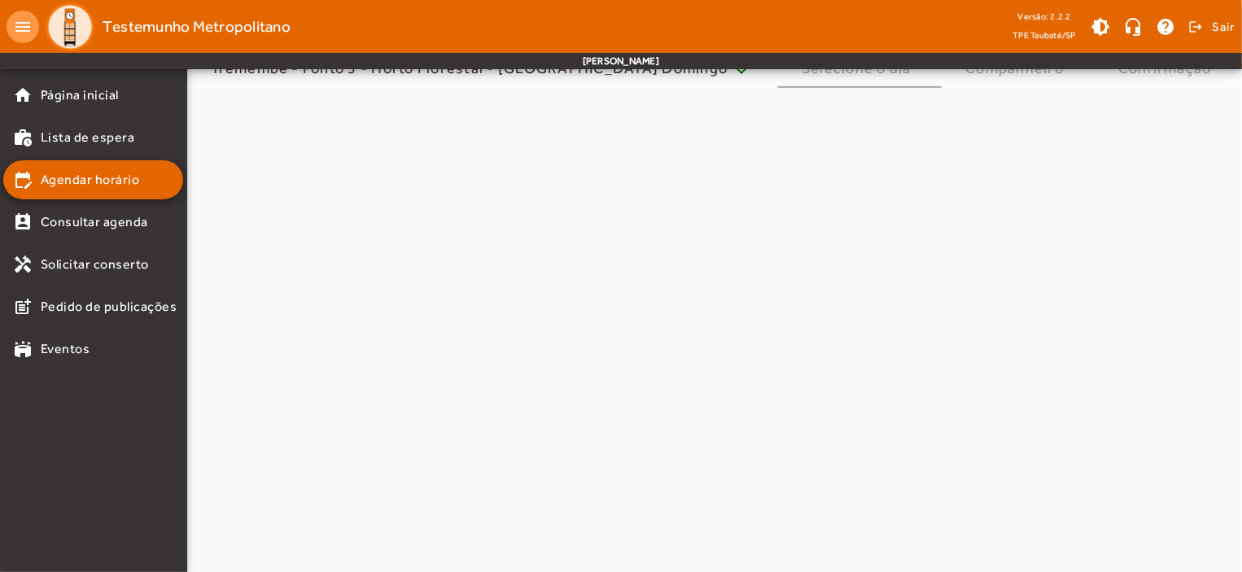
click at [273, 424] on body "menu Testemunho Metropolitano Versão: 2.2.2 TPE Taubaté/SP brightness_medium he…" at bounding box center [621, 138] width 1242 height 572
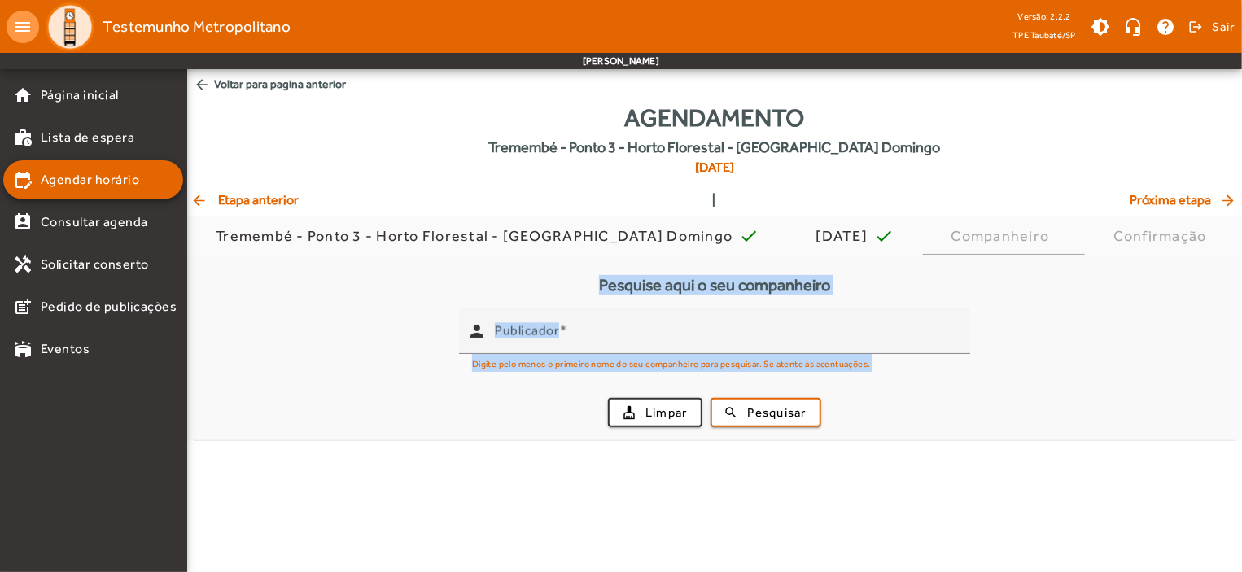
scroll to position [0, 0]
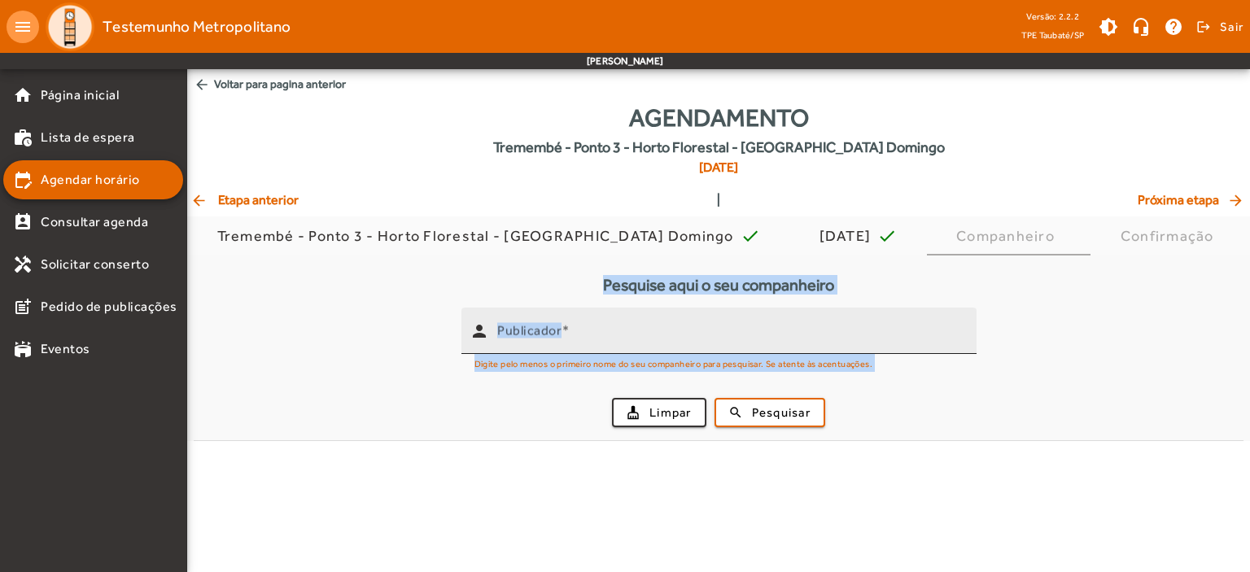
click at [544, 317] on div "Publicador" at bounding box center [730, 331] width 466 height 46
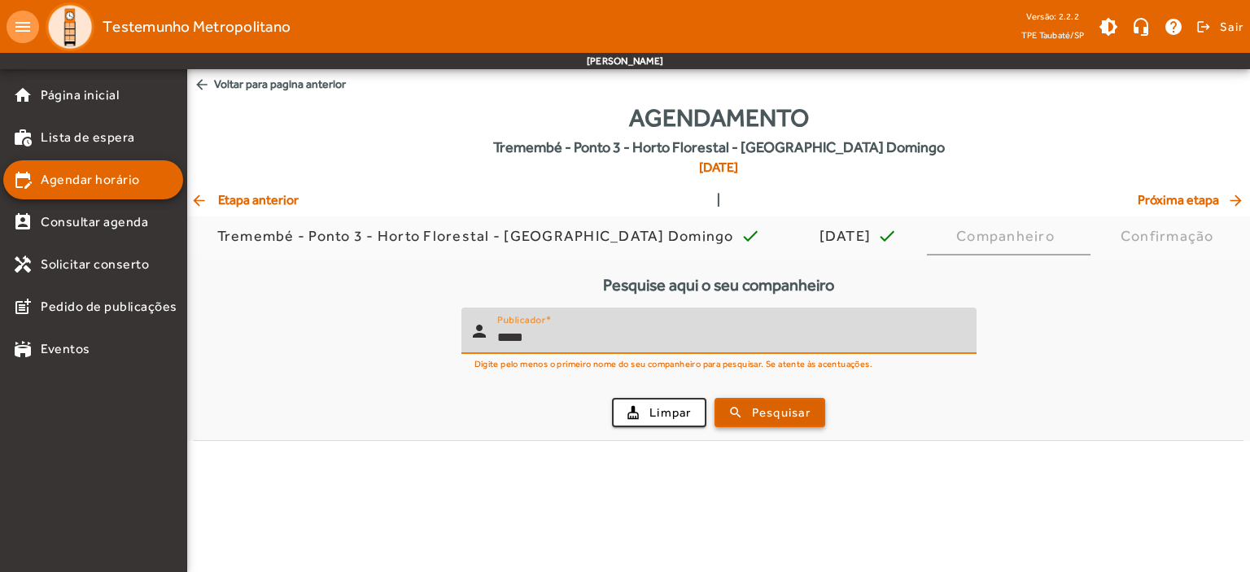
type input "*****"
click at [791, 407] on span "Pesquisar" at bounding box center [781, 413] width 59 height 19
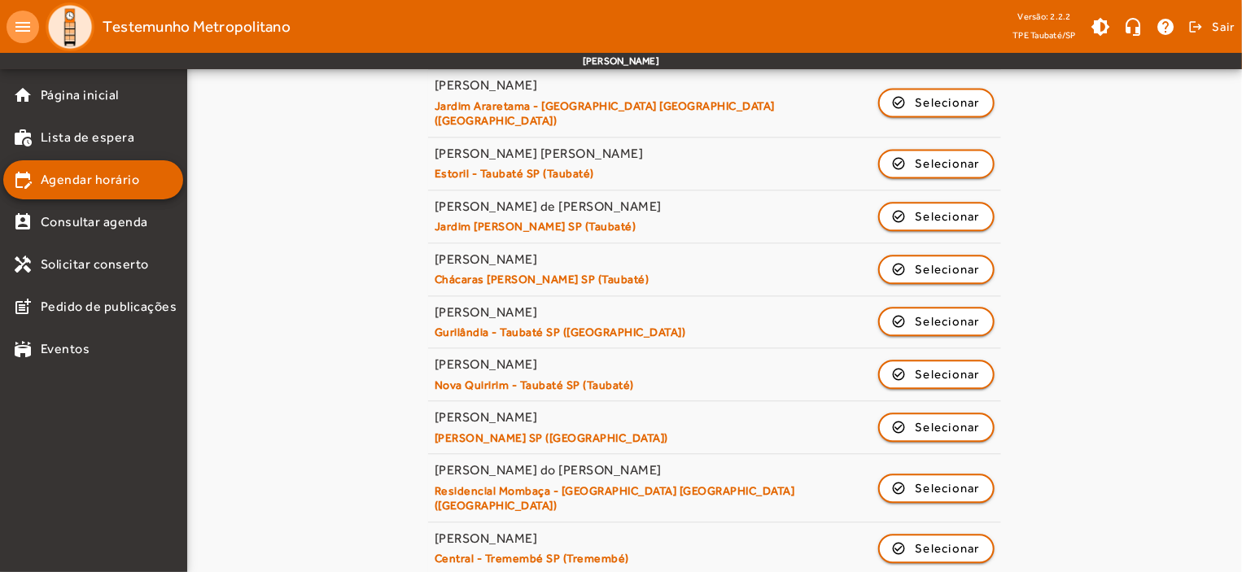
scroll to position [1627, 0]
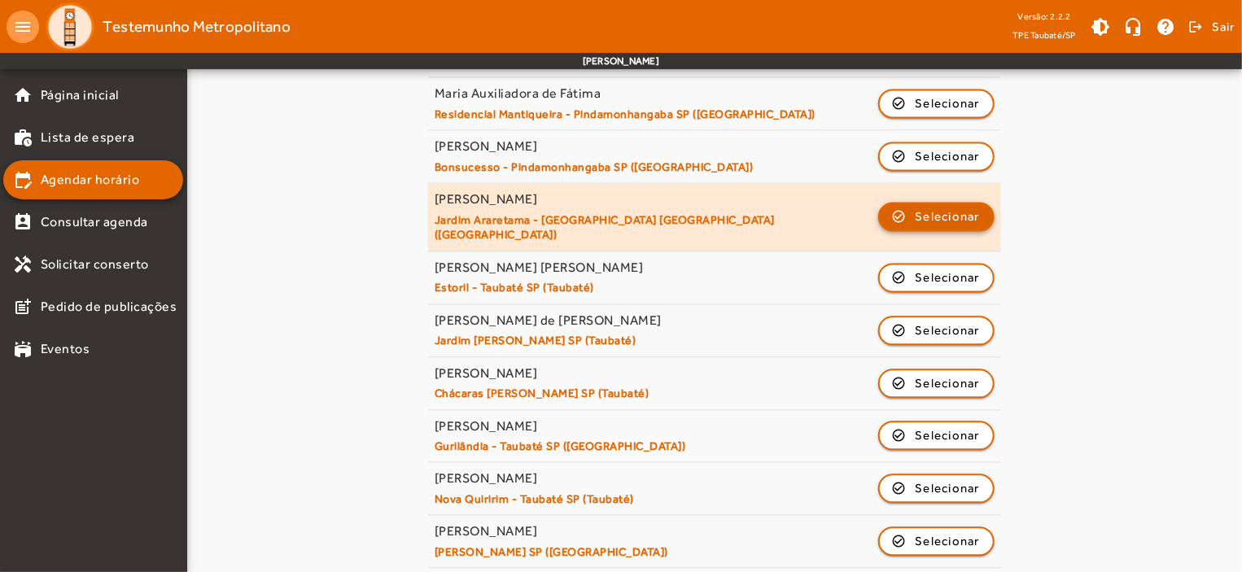
click at [950, 207] on span "Selecionar" at bounding box center [947, 217] width 65 height 20
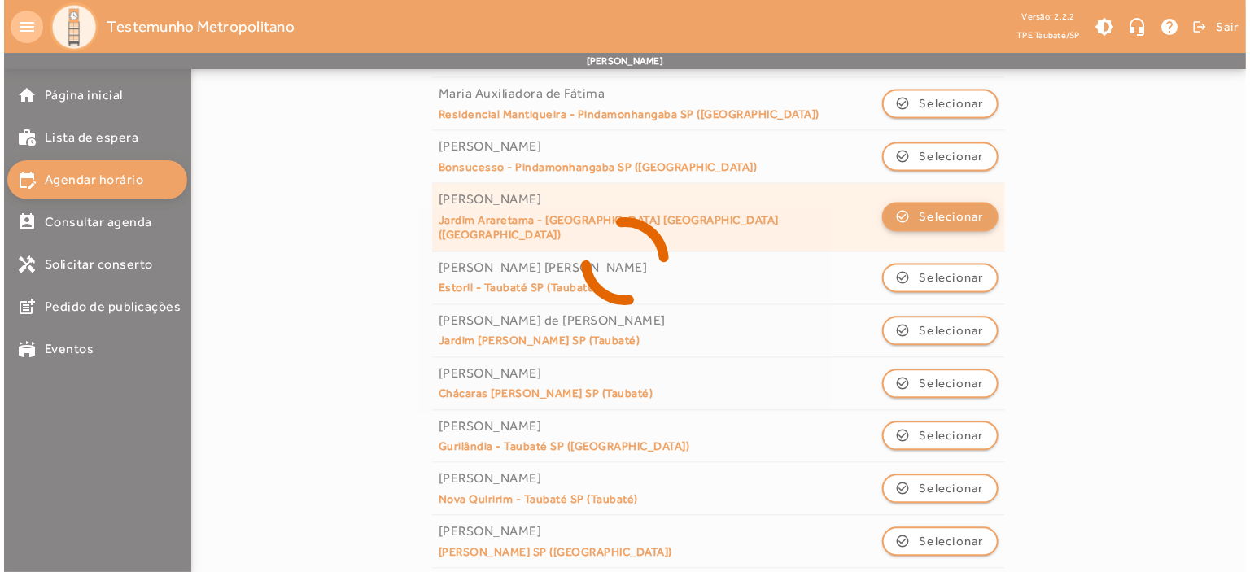
scroll to position [0, 0]
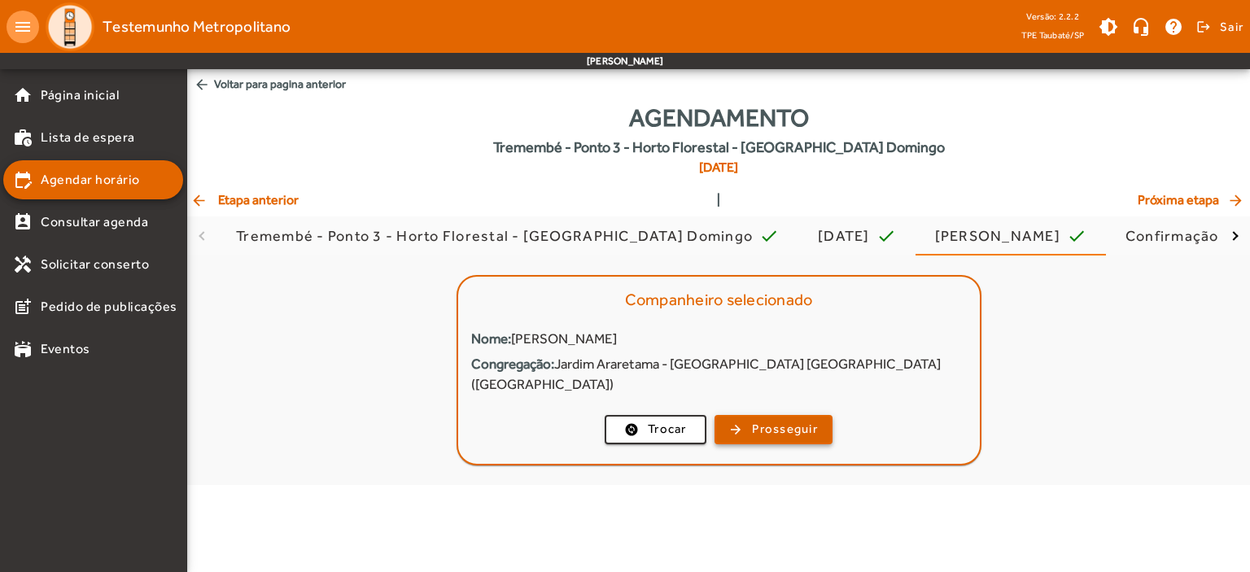
click at [788, 420] on span "Prosseguir" at bounding box center [785, 429] width 66 height 19
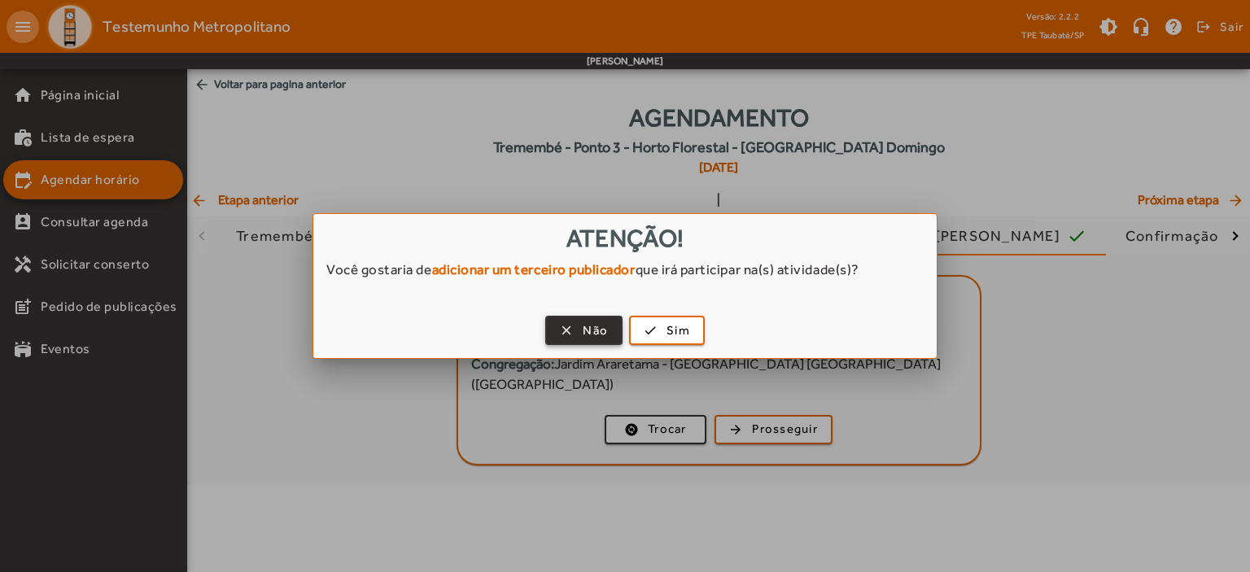
click at [579, 335] on span "button" at bounding box center [584, 330] width 74 height 39
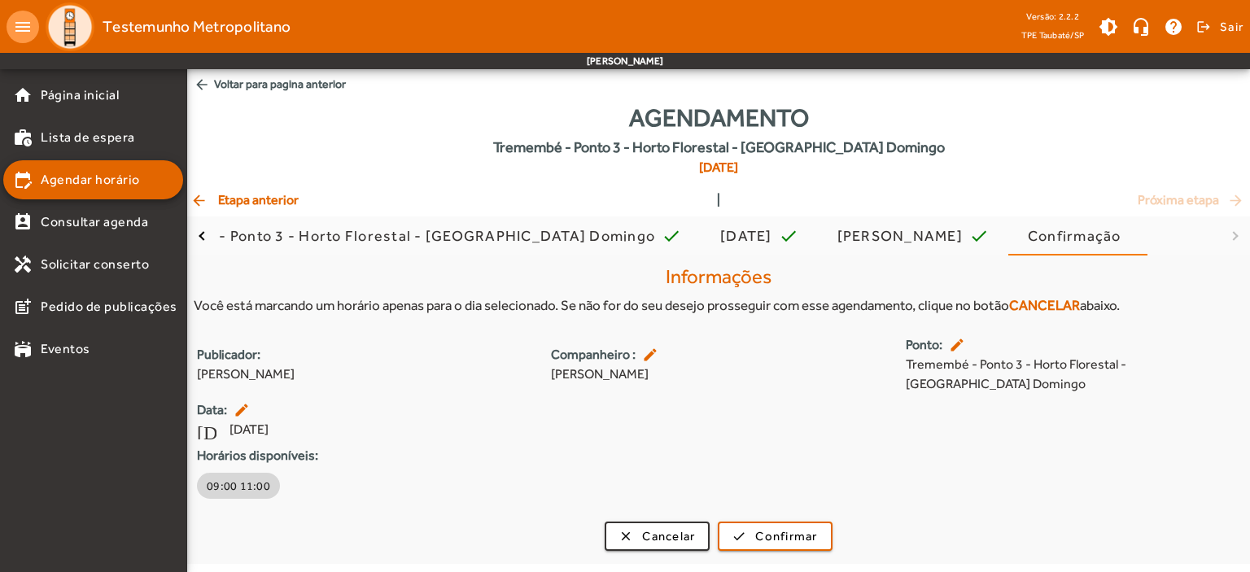
click at [237, 492] on span "09:00 11:00" at bounding box center [238, 486] width 63 height 16
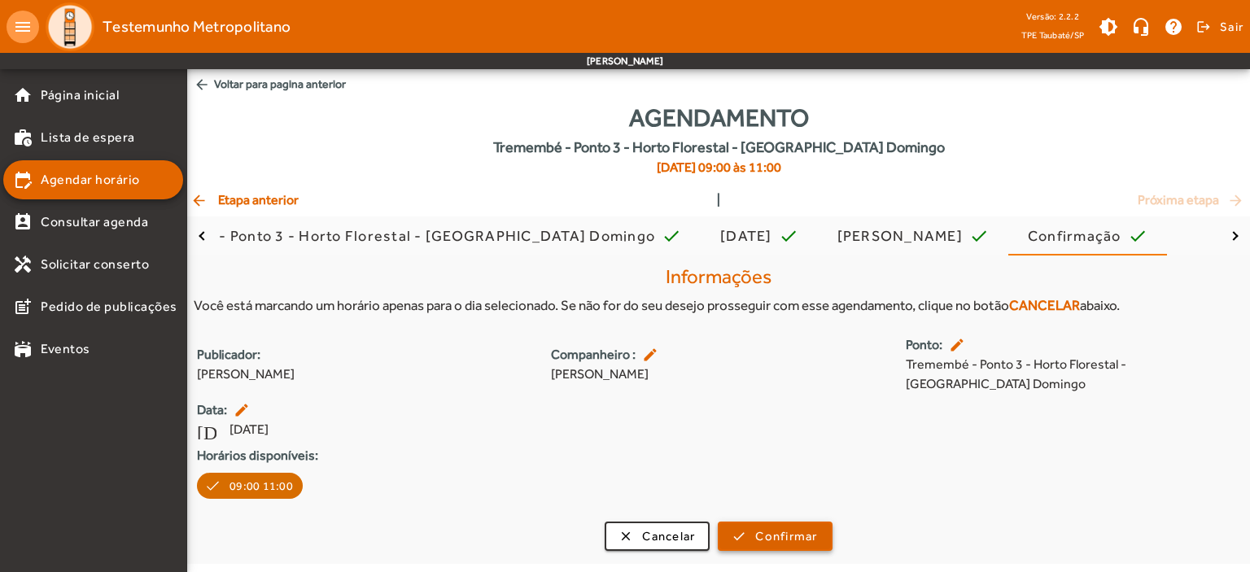
click at [776, 536] on span "Confirmar" at bounding box center [786, 536] width 62 height 19
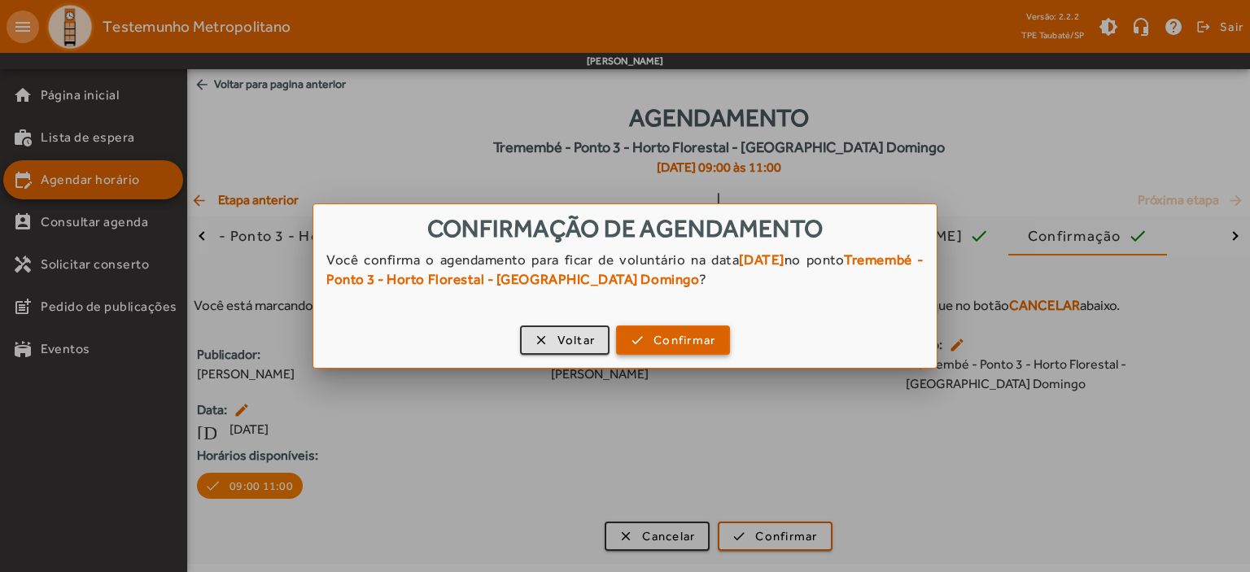
click at [692, 341] on span "Confirmar" at bounding box center [684, 340] width 62 height 19
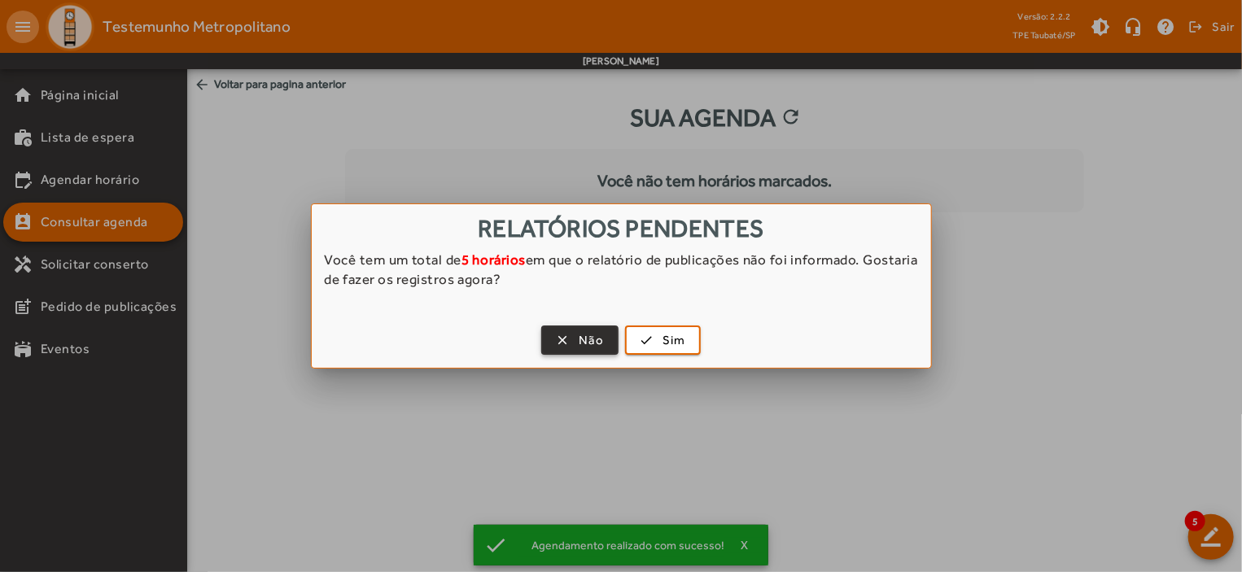
click at [583, 338] on span "Não" at bounding box center [591, 340] width 25 height 19
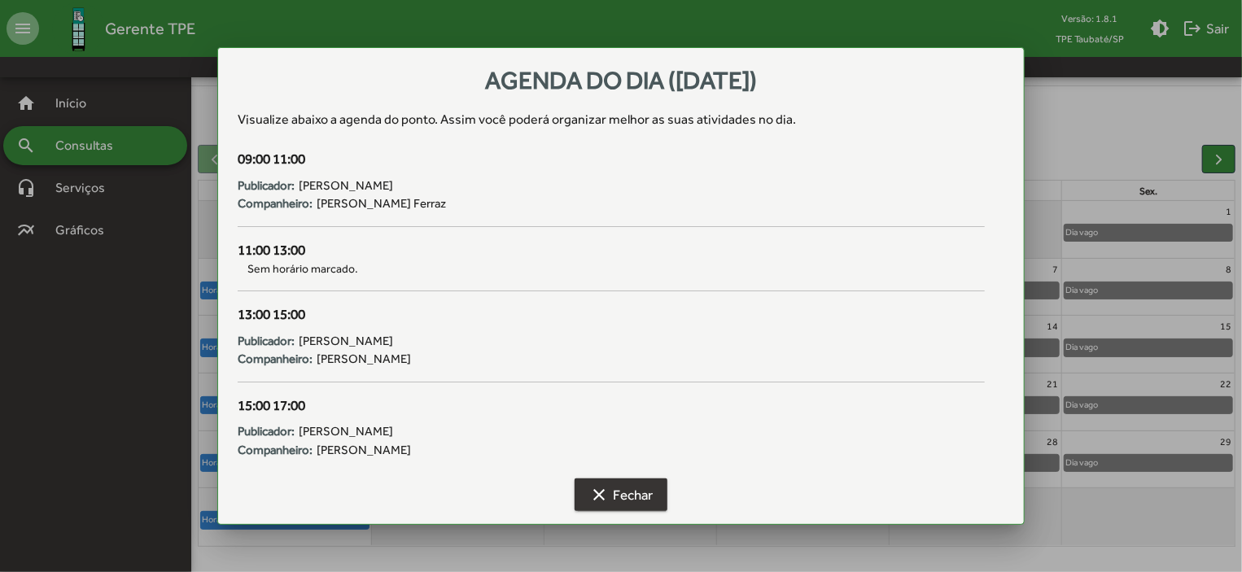
click at [638, 494] on span "clear Fechar" at bounding box center [620, 494] width 63 height 29
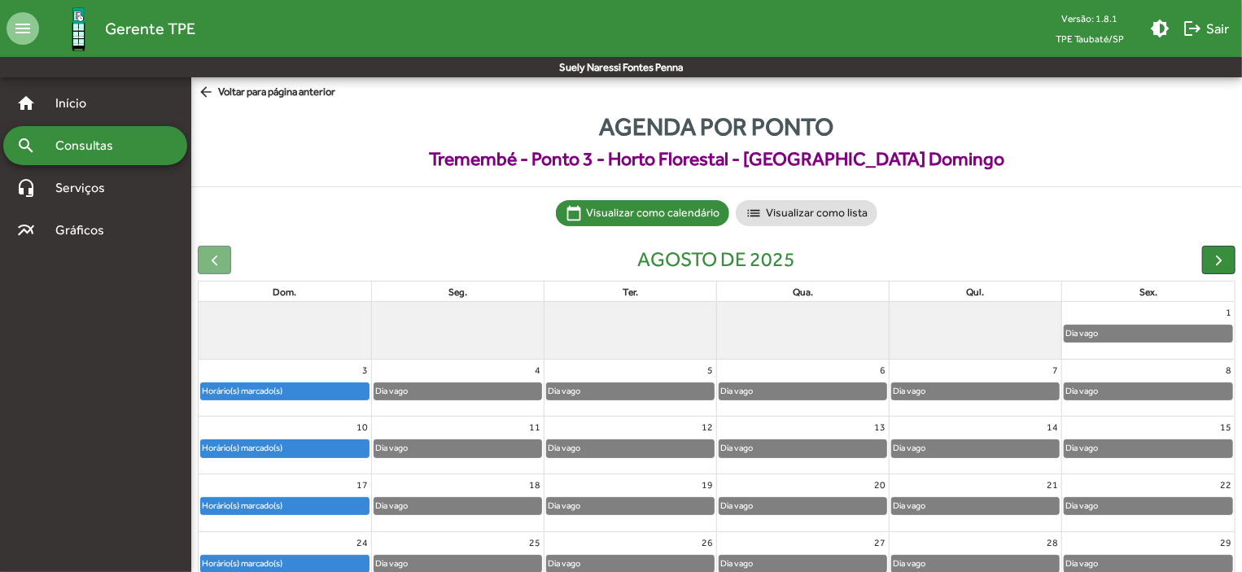
scroll to position [101, 0]
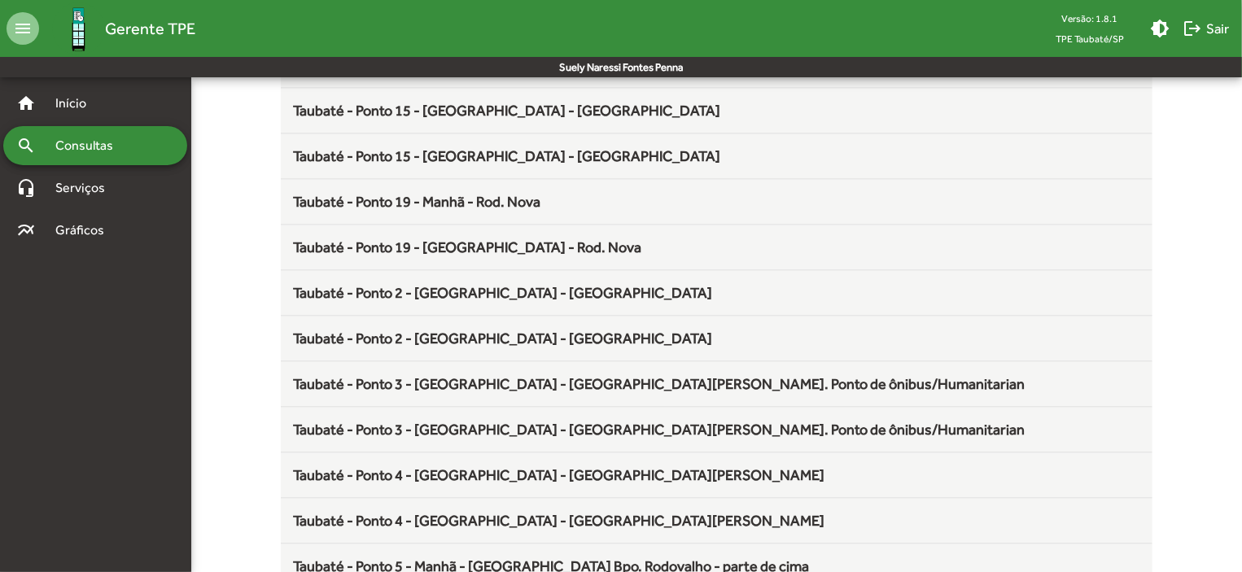
scroll to position [2145, 0]
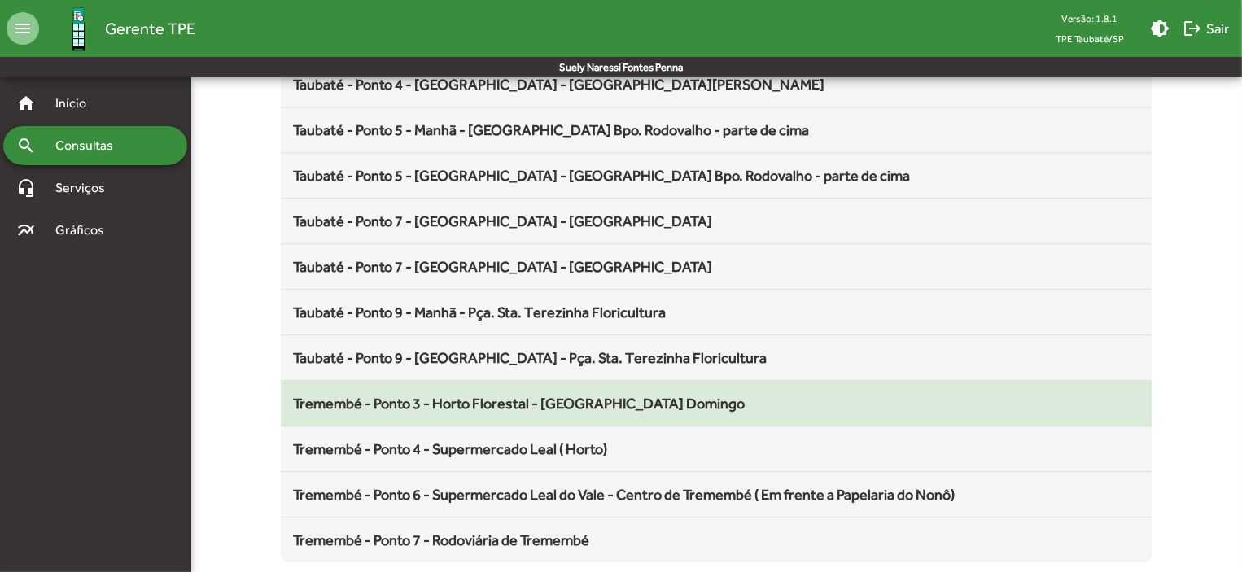
click at [549, 400] on span "Tremembé - Ponto 3 - Horto Florestal - [GEOGRAPHIC_DATA] Domingo" at bounding box center [520, 403] width 452 height 17
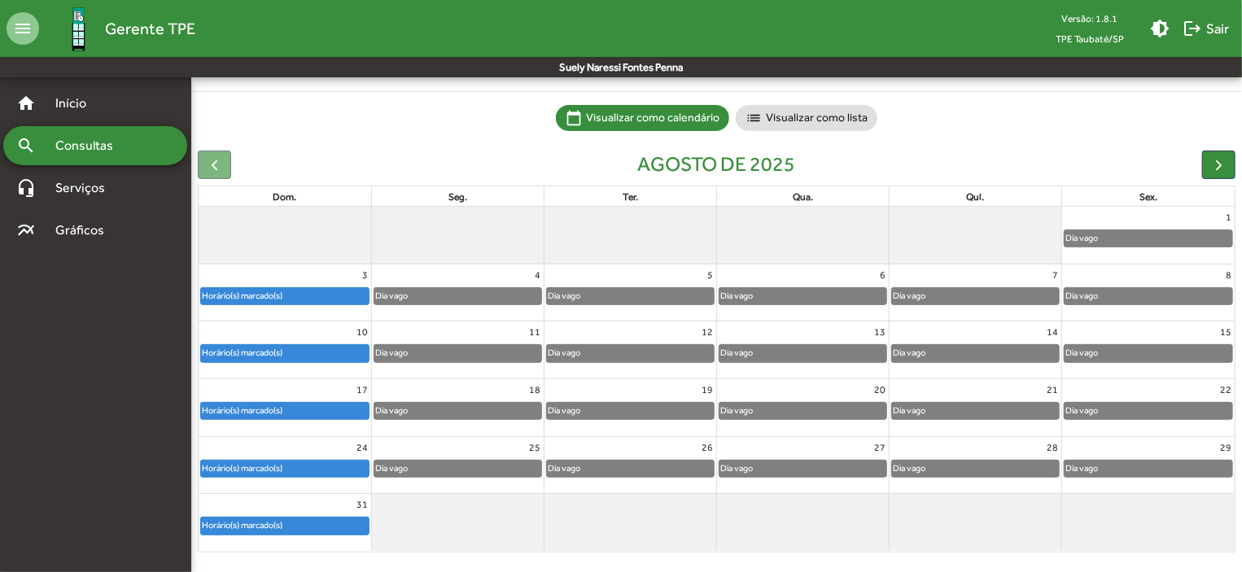
scroll to position [101, 0]
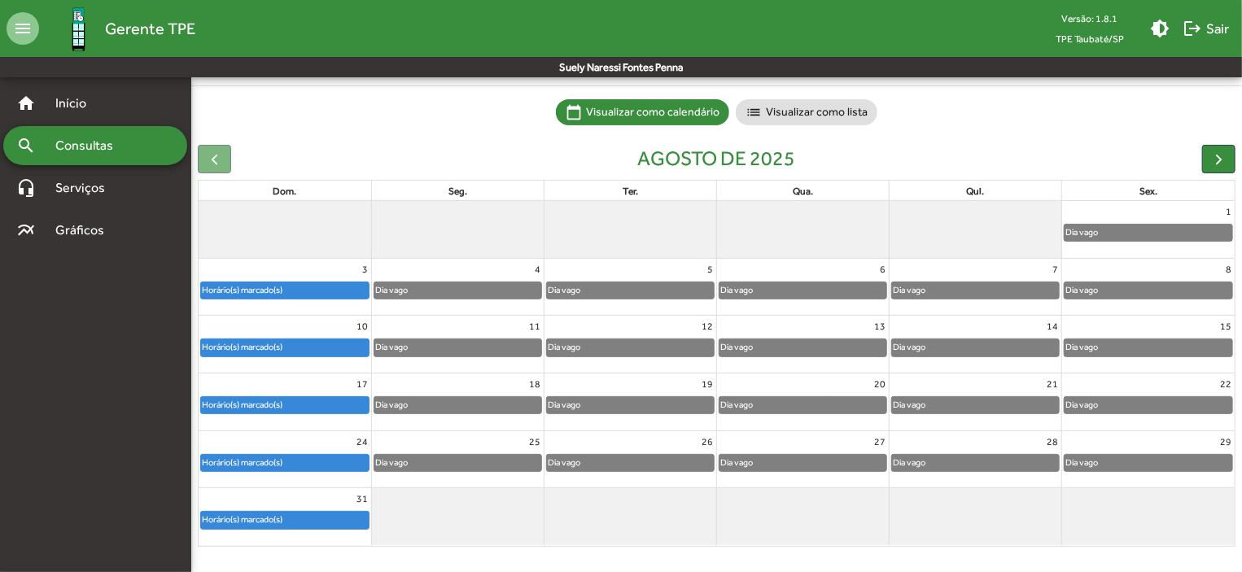
click at [323, 457] on div "Horário(s) marcado(s)" at bounding box center [285, 463] width 168 height 16
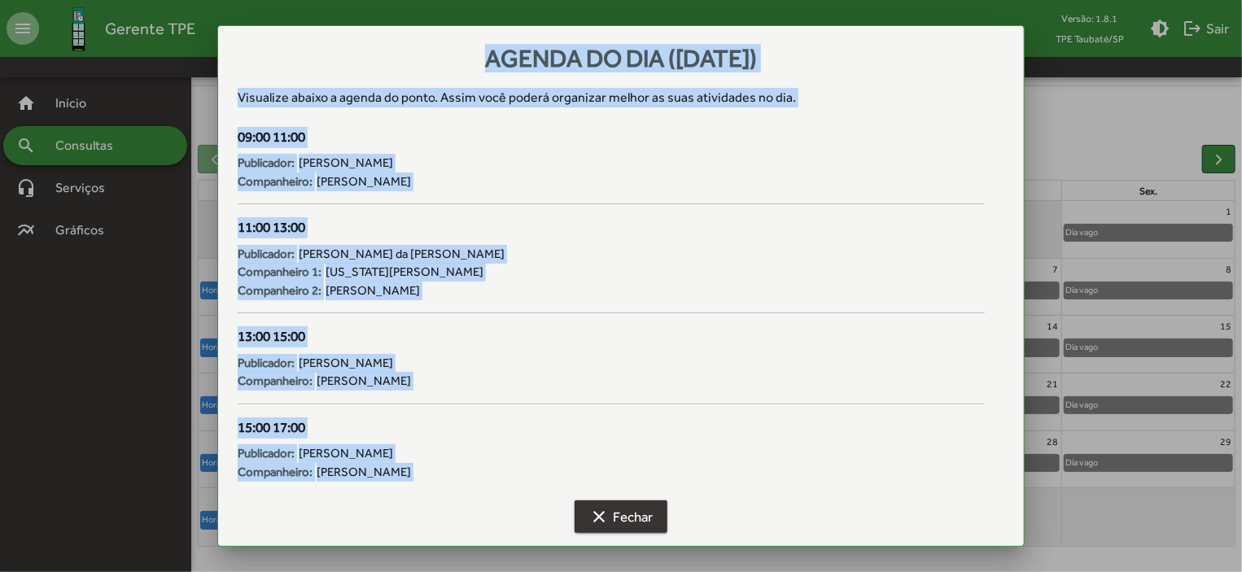
click at [638, 515] on span "clear Fechar" at bounding box center [620, 516] width 63 height 29
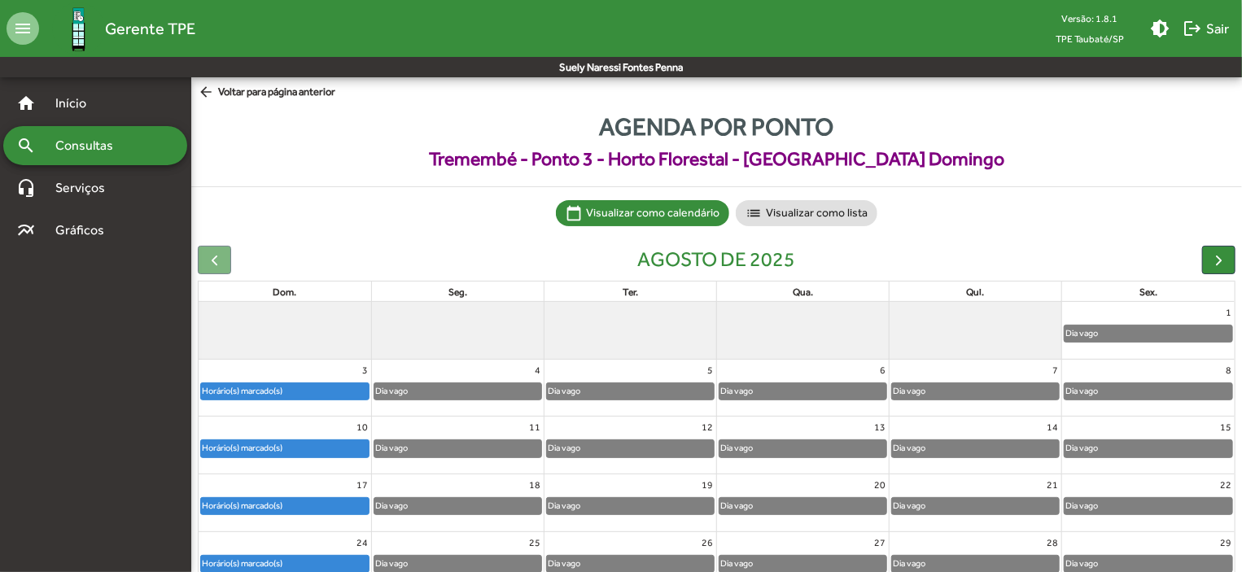
scroll to position [101, 0]
